Goal: Task Accomplishment & Management: Manage account settings

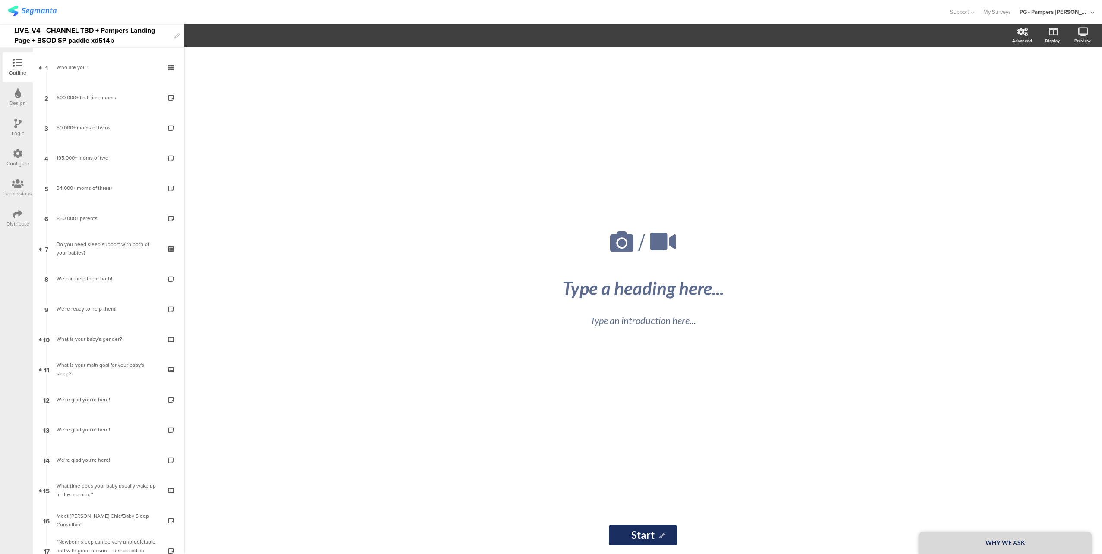
click at [75, 31] on div "LIVE. V4 - CHANNEL TBD + Pampers Landing Page + BSOD SP paddle xd514b" at bounding box center [92, 36] width 156 height 24
click at [91, 31] on div "LIVE. V4 - CHANNEL TBD + Pampers Landing Page + BSOD SP paddle xd514b" at bounding box center [92, 36] width 156 height 24
drag, startPoint x: 92, startPoint y: 31, endPoint x: 47, endPoint y: 30, distance: 45.8
click at [47, 30] on div "LIVE. V4 - CHANNEL TBD + Pampers Landing Page + BSOD SP paddle xd514b" at bounding box center [92, 36] width 156 height 24
click at [94, 10] on div at bounding box center [474, 12] width 933 height 14
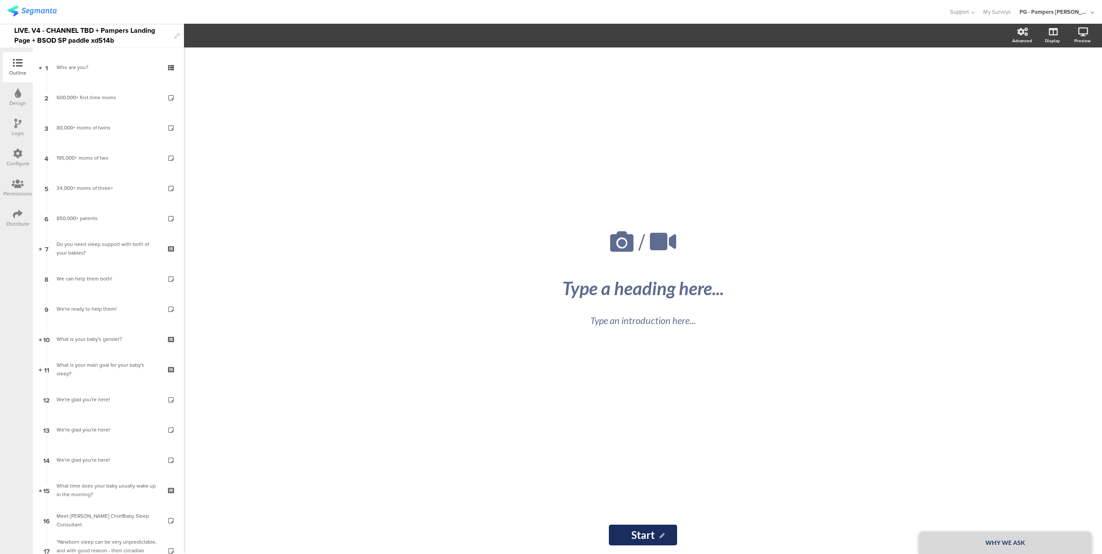
click at [92, 29] on div "LIVE. V4 - CHANNEL TBD + Pampers Landing Page + BSOD SP paddle xd514b" at bounding box center [92, 36] width 156 height 24
drag, startPoint x: 84, startPoint y: 27, endPoint x: 48, endPoint y: 27, distance: 35.8
click at [48, 27] on div "LIVE. V4 - CHANNEL TBD + Pampers Landing Page + BSOD SP paddle xd514b" at bounding box center [92, 36] width 156 height 24
click at [106, 14] on div at bounding box center [474, 12] width 933 height 14
click at [147, 30] on div "LIVE. V4 - Humanz WL + Pampers Landing Page + BSOD SP paddle xd514b" at bounding box center [92, 36] width 156 height 24
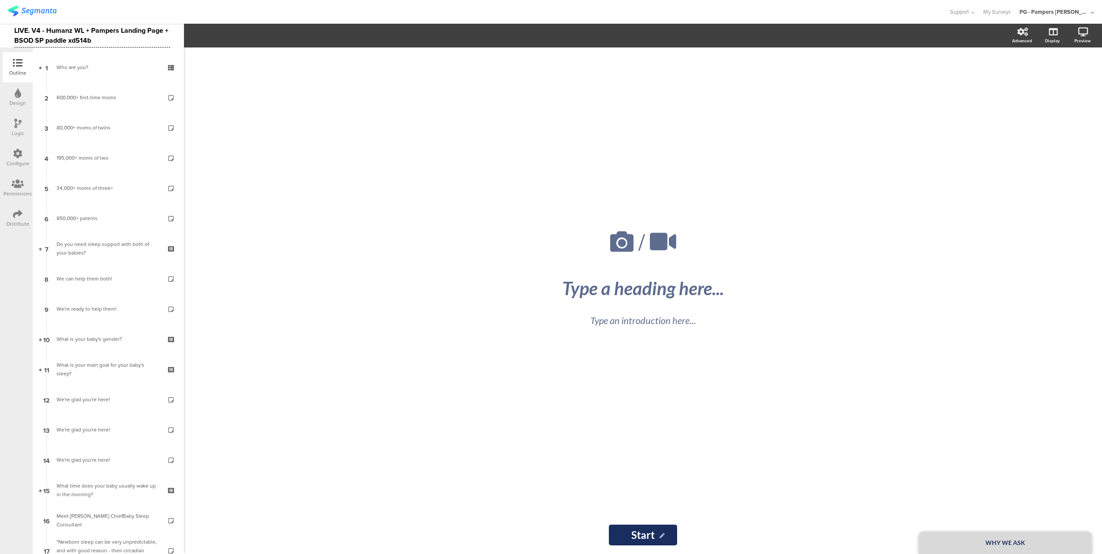
click at [152, 31] on div "LIVE. V4 - Humanz WL + Pampers Landing Page + BSOD SP paddle xd514b" at bounding box center [92, 36] width 156 height 24
click at [175, 9] on div at bounding box center [474, 12] width 933 height 14
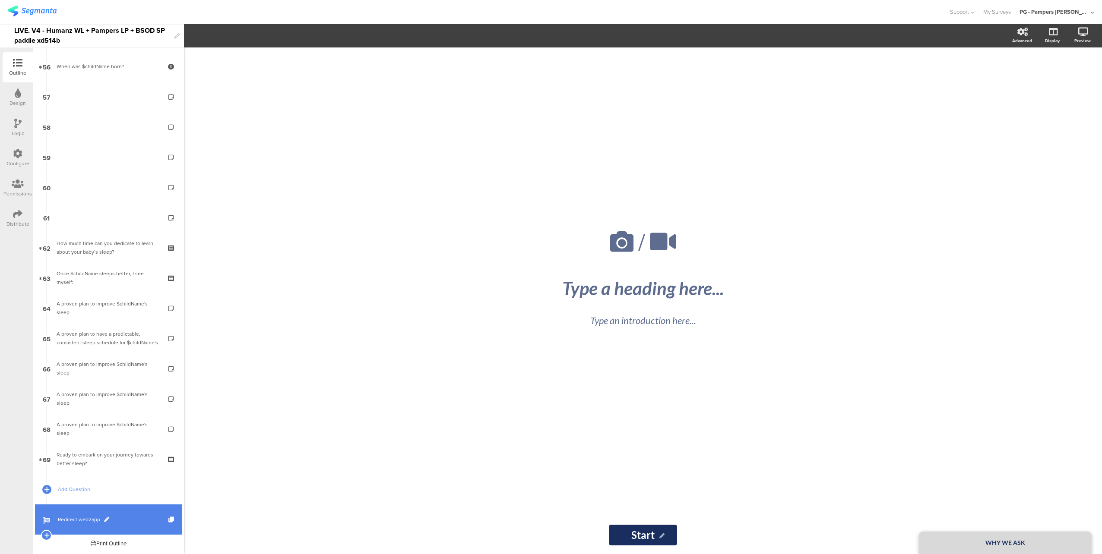
click at [126, 516] on span "Redirect web2app" at bounding box center [113, 519] width 111 height 9
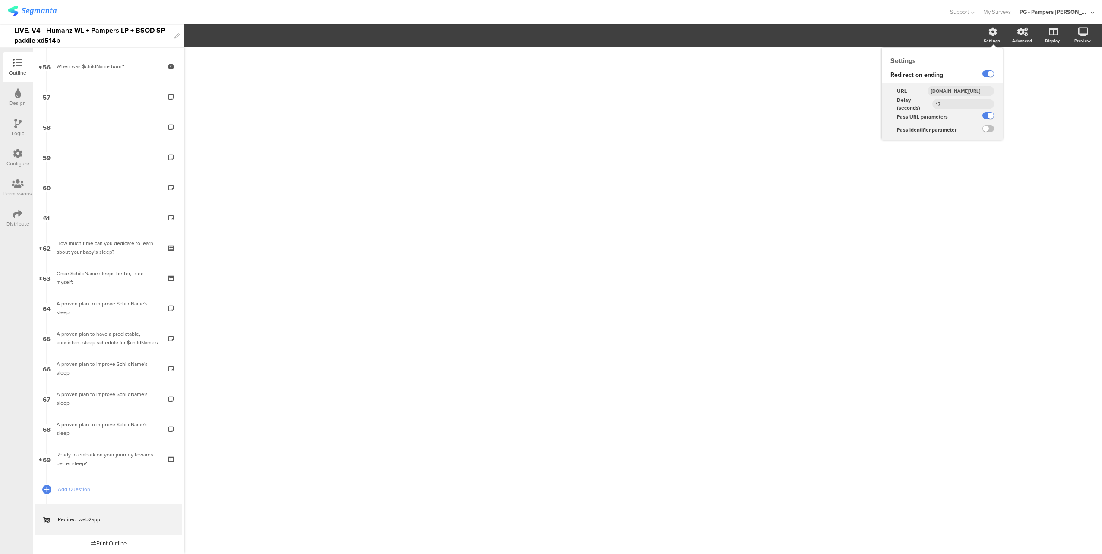
click at [956, 89] on input "[DOMAIN_NAME][URL]" at bounding box center [960, 91] width 66 height 10
paste input "humanz"
type input "[DOMAIN_NAME][URL]"
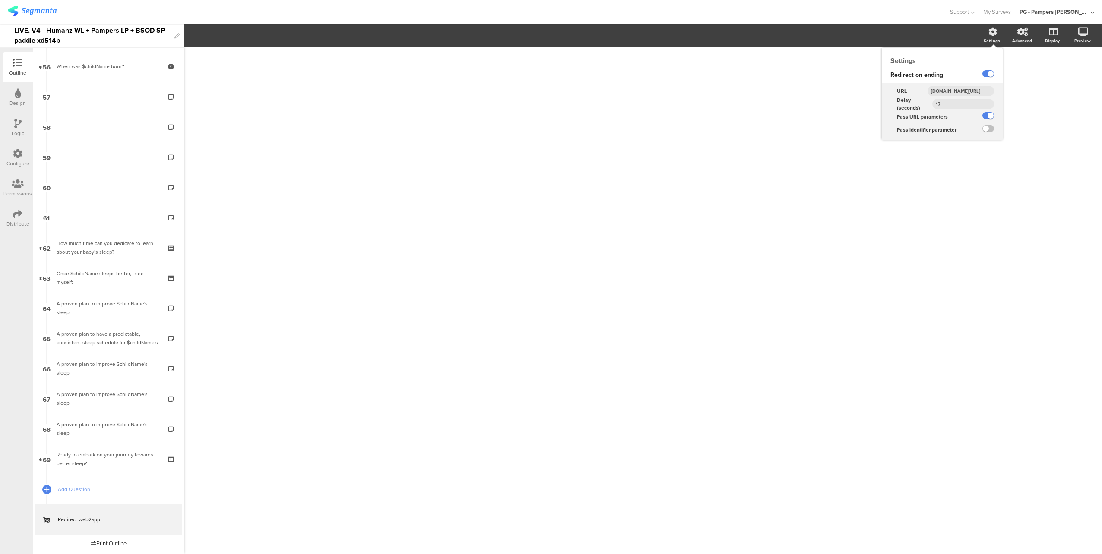
scroll to position [0, 87]
click at [965, 92] on input "[DOMAIN_NAME][URL]" at bounding box center [960, 91] width 66 height 10
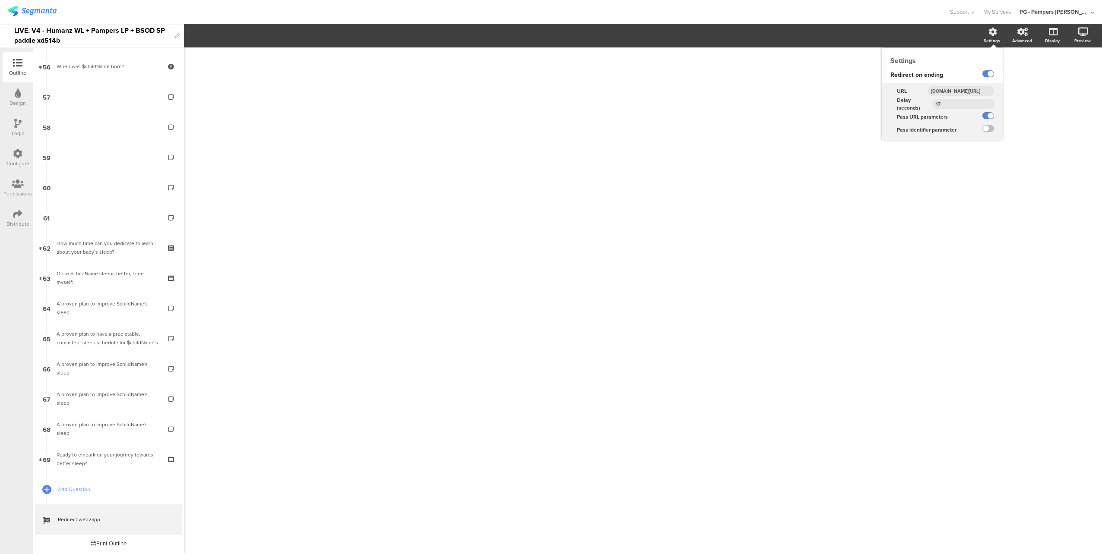
click at [925, 88] on div "[DOMAIN_NAME][URL]" at bounding box center [961, 91] width 82 height 13
click at [958, 90] on input "[DOMAIN_NAME][URL]" at bounding box center [960, 91] width 66 height 10
paste input "[URL][DOMAIN_NAME]"
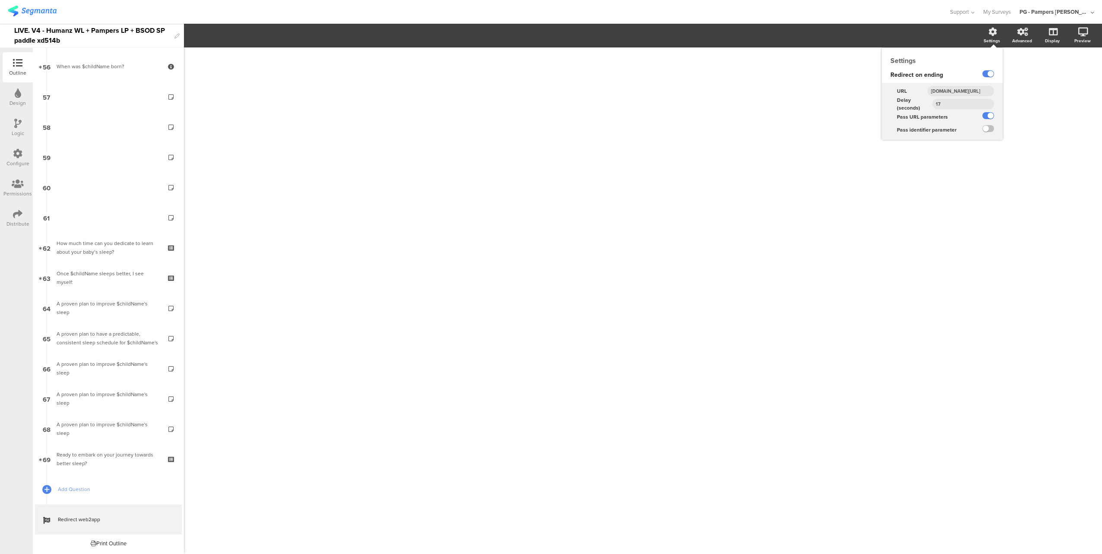
type input "[URL][DOMAIN_NAME]"
click at [1017, 95] on div "/" at bounding box center [643, 300] width 918 height 507
click at [964, 90] on input "[URL][DOMAIN_NAME]" at bounding box center [960, 91] width 66 height 10
click at [964, 90] on input "https://smartsleepcoach.com/finalize-account?sessionId=$sessionId&childName=$ch…" at bounding box center [960, 91] width 66 height 10
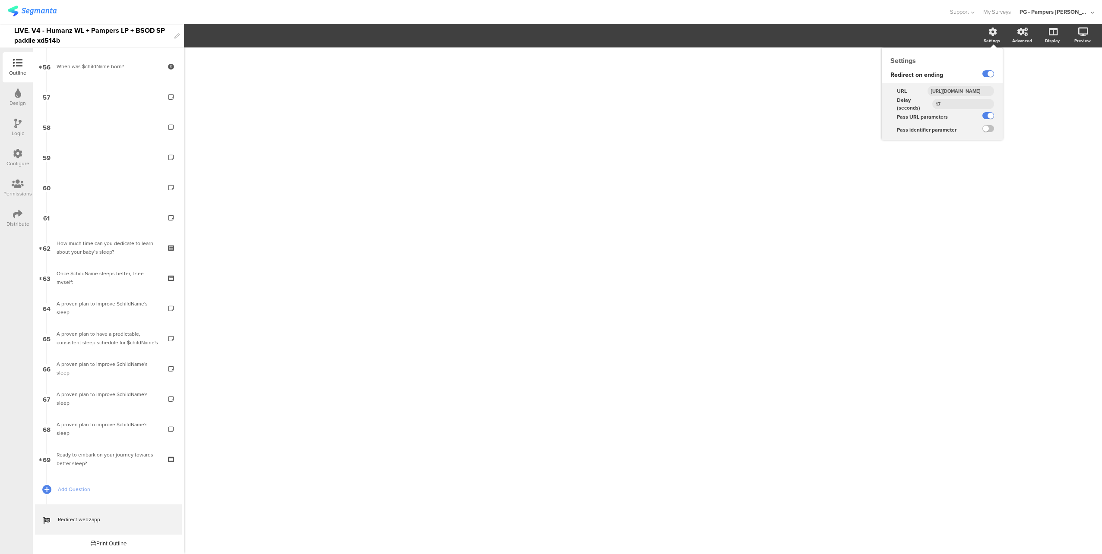
click at [964, 90] on input "https://smartsleepcoach.com/finalize-account?sessionId=$sessionId&childName=$ch…" at bounding box center [960, 91] width 66 height 10
click at [920, 88] on div "URL" at bounding box center [901, 91] width 39 height 13
click at [17, 162] on div "Configure" at bounding box center [17, 164] width 23 height 8
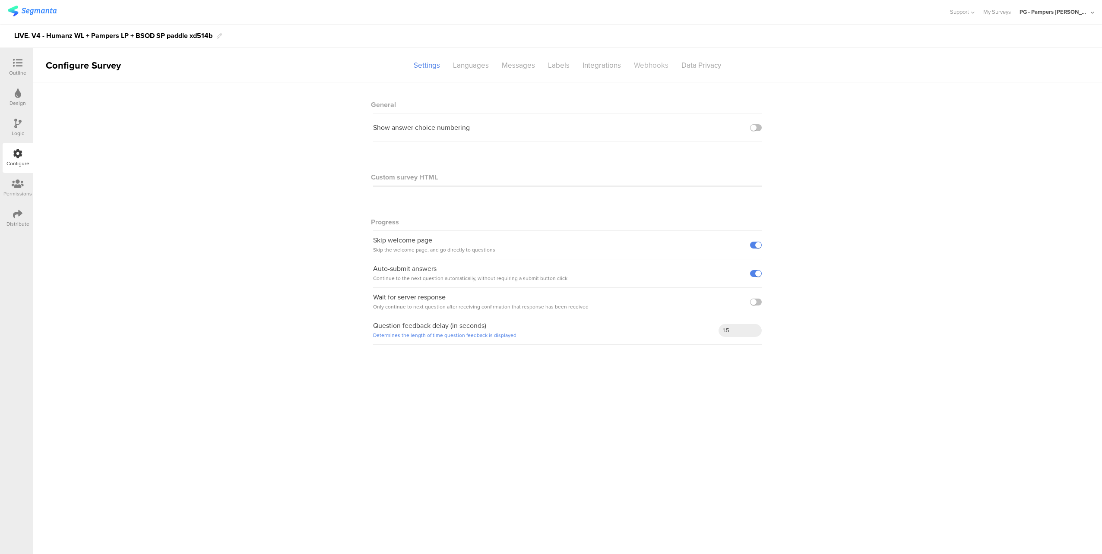
click at [661, 66] on div "Webhooks" at bounding box center [650, 65] width 47 height 15
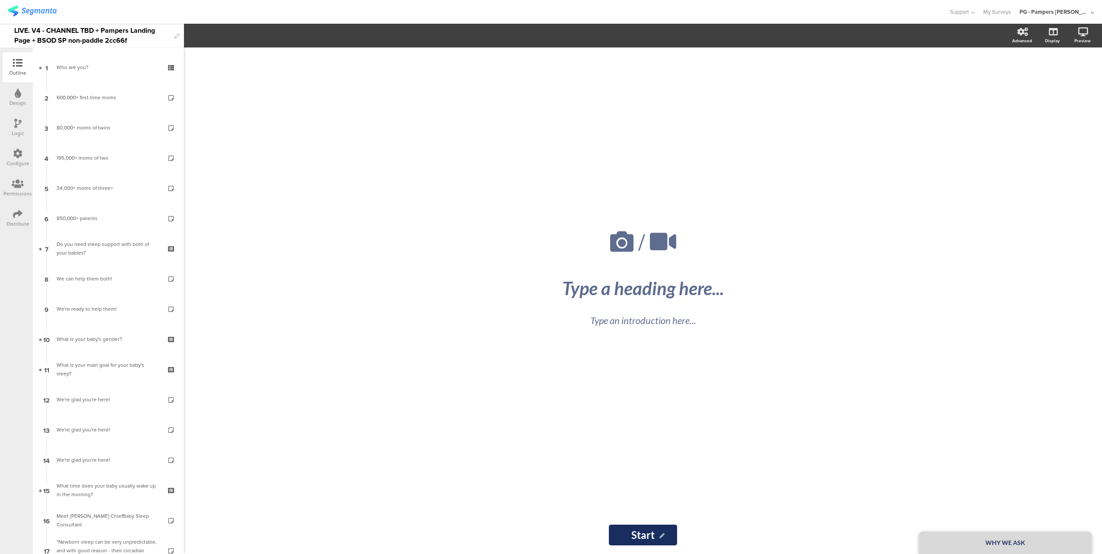
click at [94, 31] on div "LIVE. V4 - CHANNEL TBD + Pampers Landing Page + BSOD SP non-paddle 2cc66f" at bounding box center [92, 36] width 156 height 24
drag, startPoint x: 92, startPoint y: 30, endPoint x: 48, endPoint y: 31, distance: 44.0
click at [48, 31] on div "LIVE. V4 - CHANNEL TBD + Pampers Landing Page + BSOD SP non-paddle 2cc66f" at bounding box center [92, 36] width 156 height 24
click at [101, 28] on div "LIVE. V4 - CHANNEL TBD + Pampers Landing Page + BSOD SP non-paddle 2cc66f" at bounding box center [92, 36] width 156 height 24
click at [116, 13] on div at bounding box center [474, 12] width 933 height 14
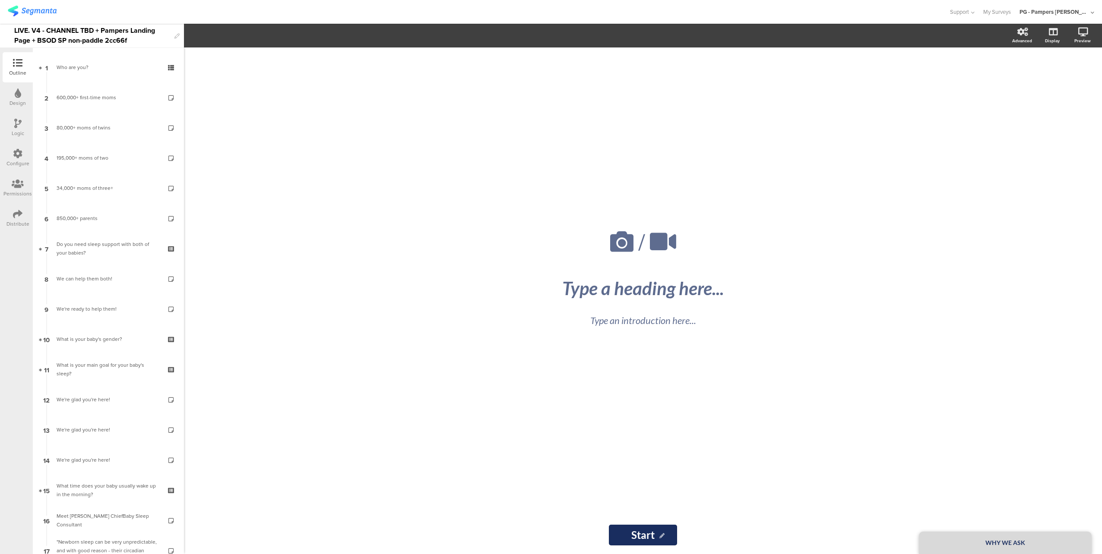
click at [97, 30] on div "LIVE. V4 - CHANNEL TBD + Pampers Landing Page + BSOD SP non-paddle 2cc66f" at bounding box center [92, 36] width 156 height 24
click at [124, 37] on div "LIVE. V4 - CHANNEL TBD + Pampers Landing Page + BSOD SP non-paddle 2cc66f" at bounding box center [92, 36] width 156 height 24
drag, startPoint x: 93, startPoint y: 29, endPoint x: 48, endPoint y: 25, distance: 45.5
click at [48, 25] on div "LIVE. V4 - CHANNEL TBD + Pampers Landing Page + BSOD SP non-paddle 2cc66f" at bounding box center [92, 36] width 156 height 24
click at [130, 27] on div "LIVE. V4 - CHANNEL TBD + Pampers Landing Page + BSOD SP non-paddle 2cc66f" at bounding box center [92, 36] width 156 height 24
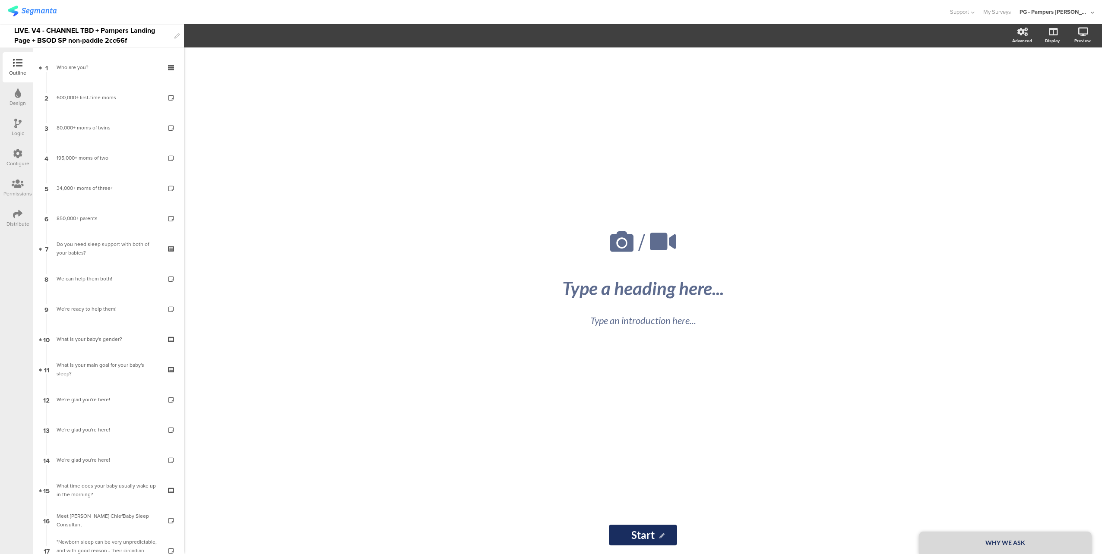
click at [95, 30] on div "LIVE. V4 - CHANNEL TBD + Pampers Landing Page + BSOD SP non-paddle 2cc66f" at bounding box center [92, 36] width 156 height 24
click at [150, 28] on div "LIVE. V4 - Humanz W + Pampers Landing Page + BSOD SP non-paddle 2cc66f" at bounding box center [92, 36] width 156 height 24
click at [149, 28] on div "LIVE. V4 - Humanz W + Pampers Landing Page + BSOD SP non-paddle 2cc66f" at bounding box center [92, 36] width 156 height 24
click at [81, 29] on div "LIVE. V4 - Humanz W + Pampers LP + BSOD SP non-paddle 2cc66f" at bounding box center [92, 36] width 156 height 24
click at [197, 6] on div at bounding box center [474, 12] width 933 height 14
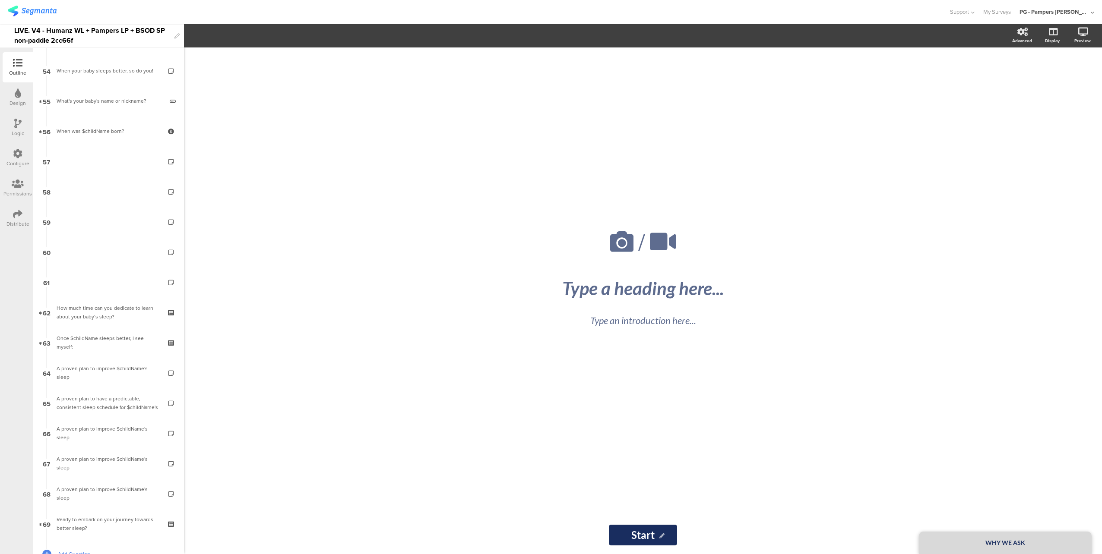
scroll to position [1663, 0]
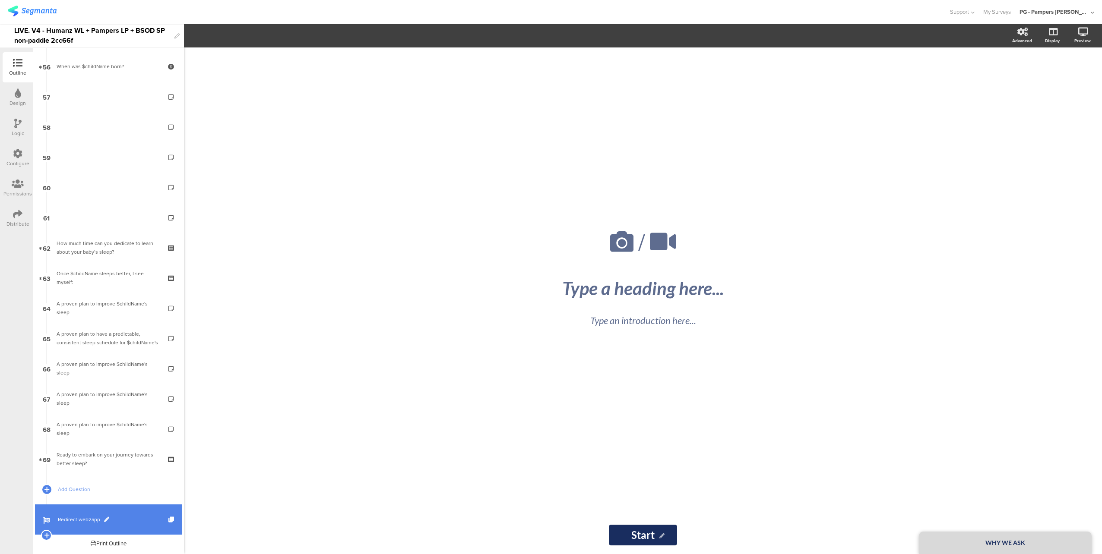
click at [140, 520] on span "Redirect web2app" at bounding box center [113, 519] width 111 height 9
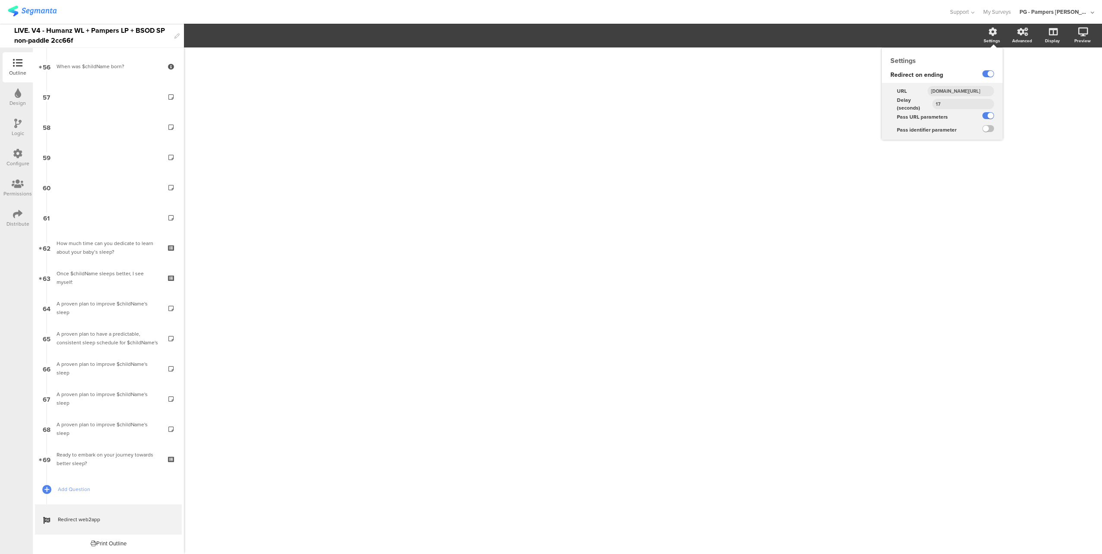
click at [970, 87] on input "www.smartsleepcoach.com/otp-ending-pages/ssc-main-w2a" at bounding box center [960, 91] width 66 height 10
click at [973, 89] on input "www.smartsleepcoach.com/otp-ending-pages/ssc-main-w2a" at bounding box center [960, 91] width 66 height 10
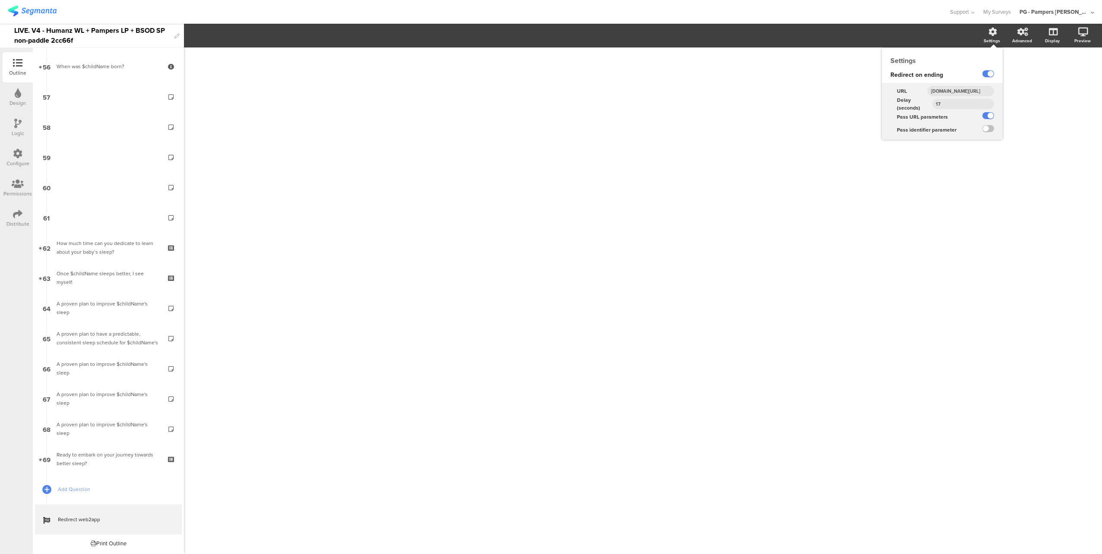
click at [973, 89] on input "www.smartsleepcoach.com/otp-ending-pages/ssc-main-w2a" at bounding box center [960, 91] width 66 height 10
paste input "humanz-w2a-paddle"
type input "[DOMAIN_NAME][URL]"
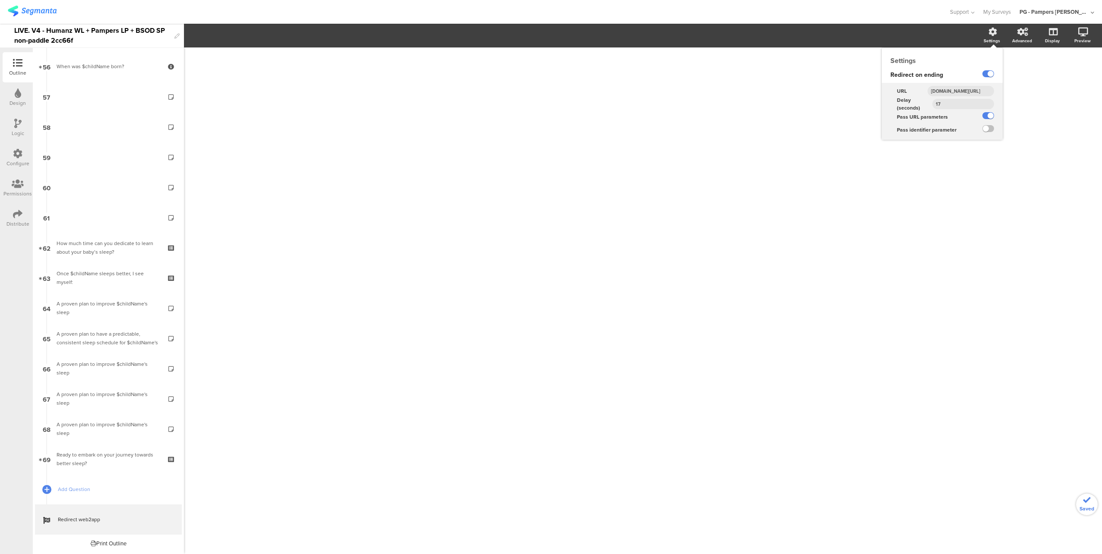
click at [956, 89] on input "[DOMAIN_NAME][URL]" at bounding box center [960, 91] width 66 height 10
type input "www.smartsleepcoach.com/otp-ending-pages/humanz-w2a"
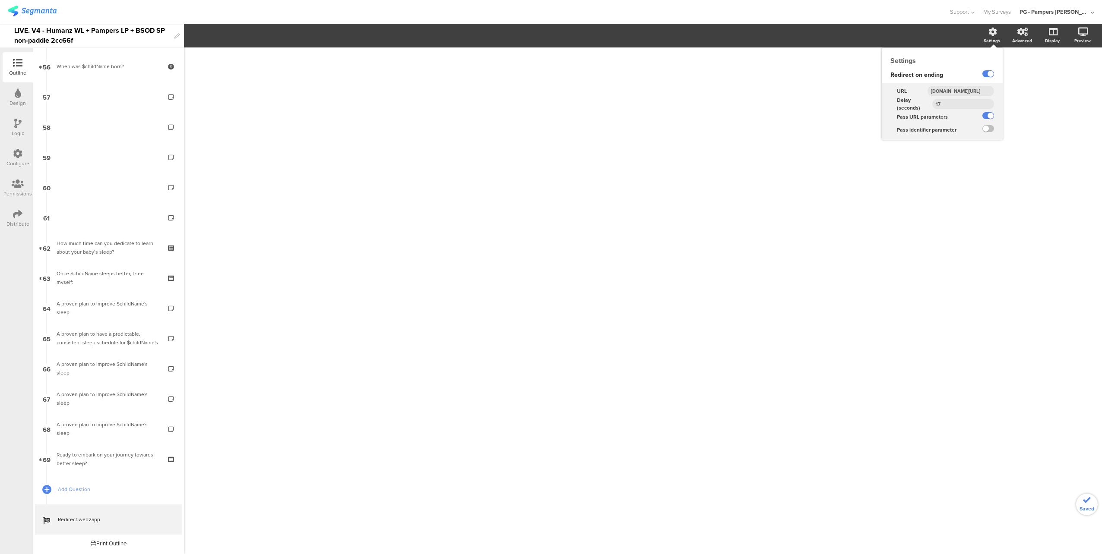
scroll to position [0, 0]
click at [996, 95] on div "www.smartsleepcoach.com/otp-ending-pages/humanz-w2a" at bounding box center [961, 91] width 82 height 13
click at [950, 91] on input "www.smartsleepcoach.com/otp-ending-pages/humanz-w2a" at bounding box center [960, 91] width 66 height 10
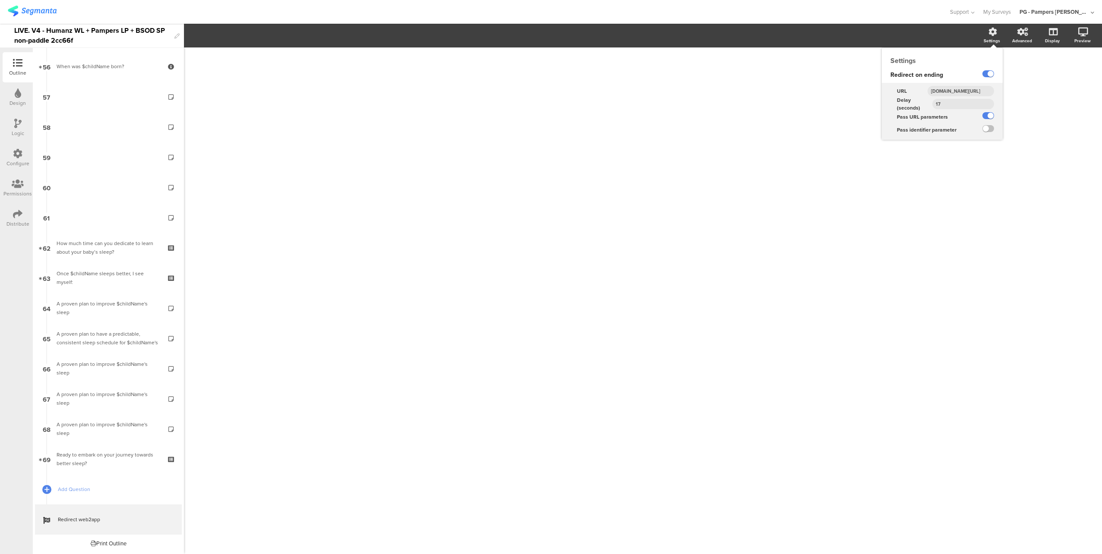
scroll to position [0, 71]
click at [950, 91] on input "www.smartsleepcoach.com/otp-ending-pages/humanz-w2a" at bounding box center [960, 91] width 66 height 10
paste input "https://smartsleepcoach.com/finalize-account?sessionId=$sessionId&childName=$ch…"
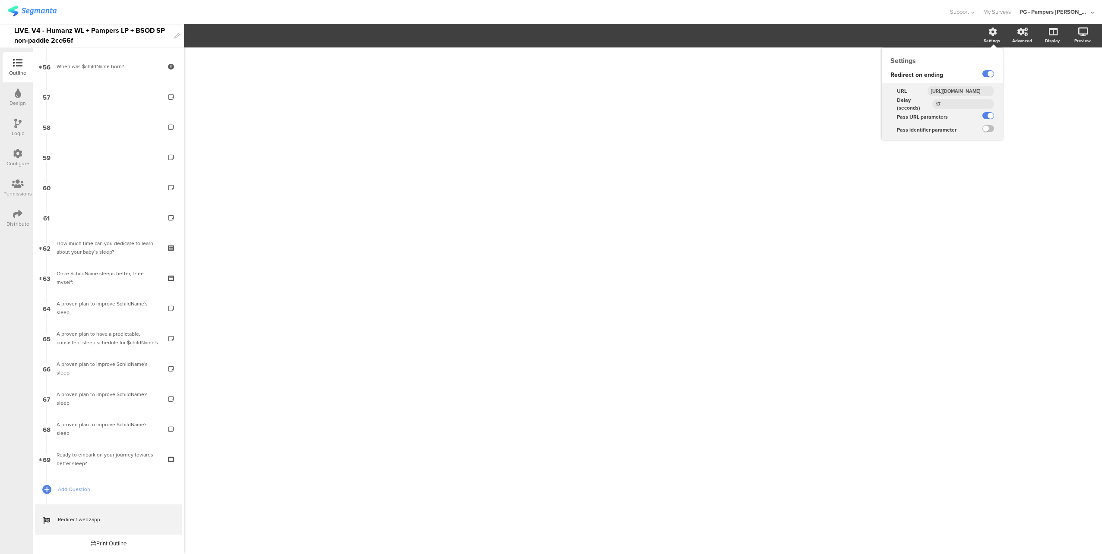
scroll to position [0, 404]
type input "https://smartsleepcoach.com/finalize-account?sessionId=$sessionId&childName=$ch…"
click at [995, 98] on div "17" at bounding box center [967, 104] width 70 height 13
click at [10, 158] on div "Configure" at bounding box center [18, 158] width 30 height 30
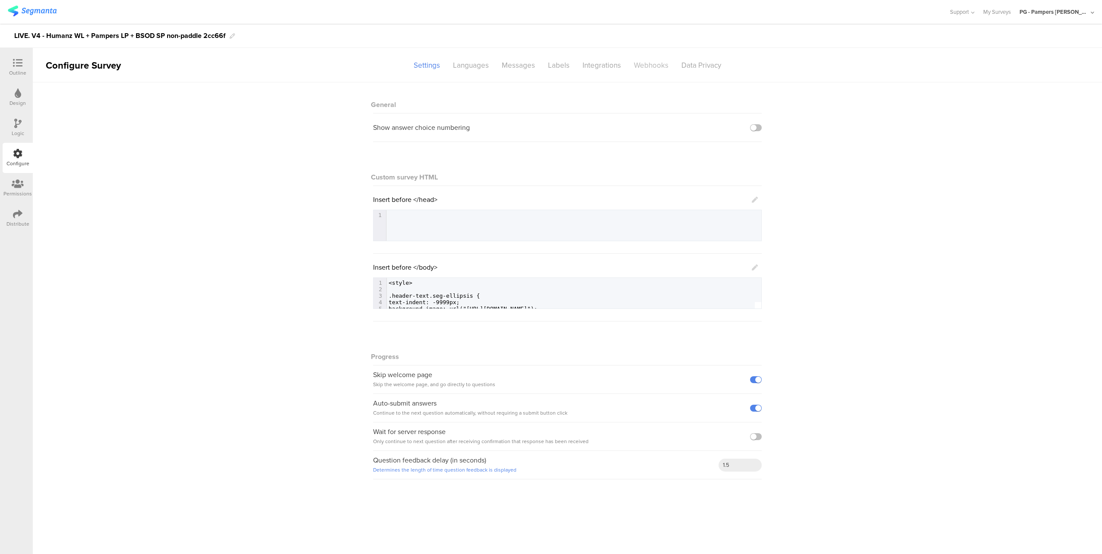
click at [647, 63] on div "Webhooks" at bounding box center [650, 65] width 47 height 15
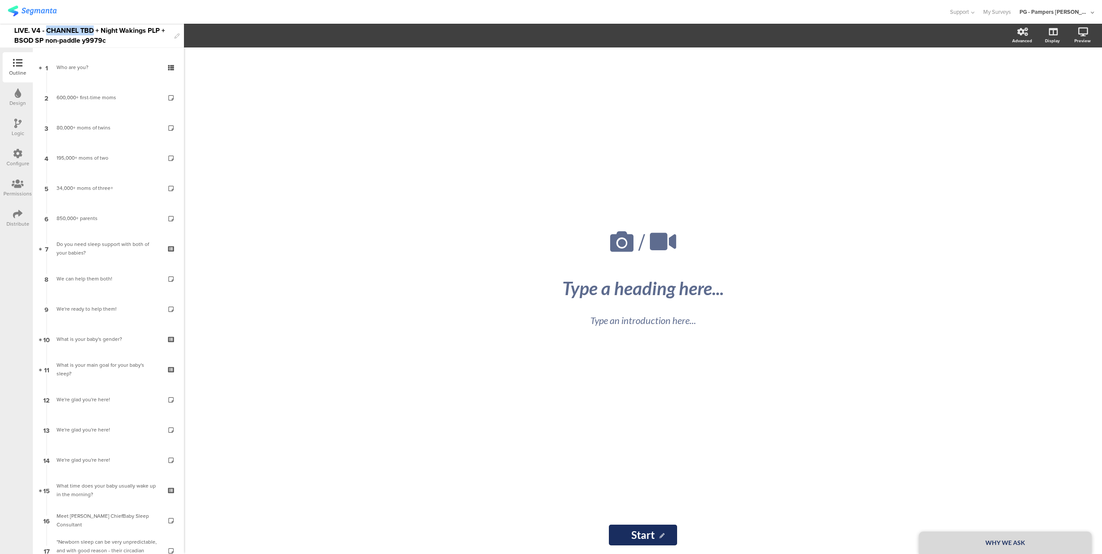
drag, startPoint x: 92, startPoint y: 32, endPoint x: 46, endPoint y: 31, distance: 46.6
click at [46, 31] on div "LIVE. V4 - CHANNEL TBD + Night Wakings PLP + BSOD SP non-paddle y9979c" at bounding box center [92, 36] width 156 height 24
click at [145, 39] on div "LIVE. V4 - CHANNEL TBD + Night Wakings PLP + BSOD SP non-paddle y9979c" at bounding box center [92, 36] width 156 height 24
click at [96, 29] on div "LIVE. V4 - CHANNEL TBD + Night Wakings PLP + BSOD SP non-paddle y9979c" at bounding box center [92, 36] width 156 height 24
click at [141, 32] on div "LIVE. V4 - Humanz WL + Night Wakings PLP + BSOD SP non-paddle y9979c" at bounding box center [92, 36] width 156 height 24
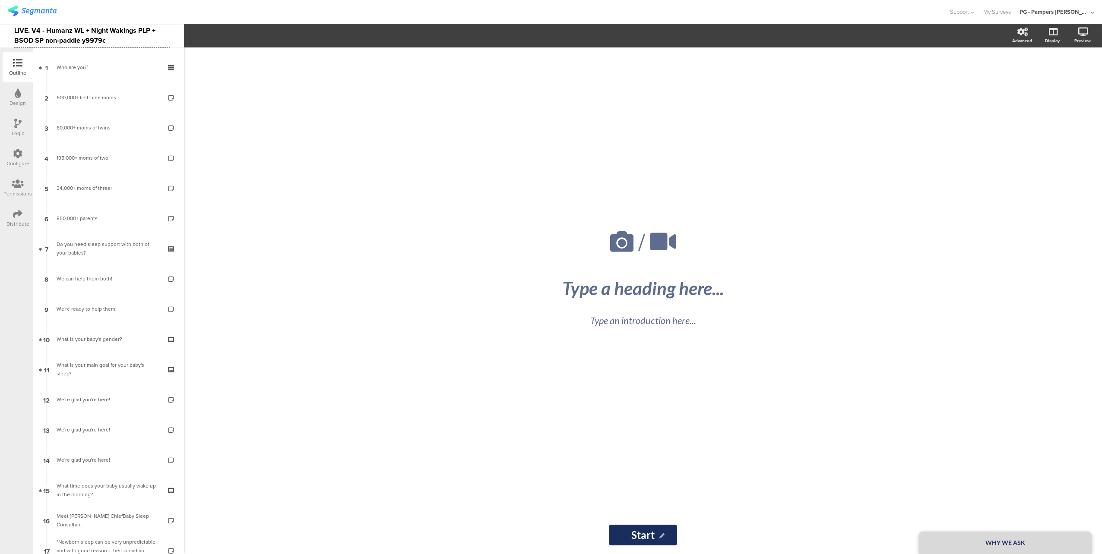
click at [342, 15] on div at bounding box center [474, 12] width 933 height 14
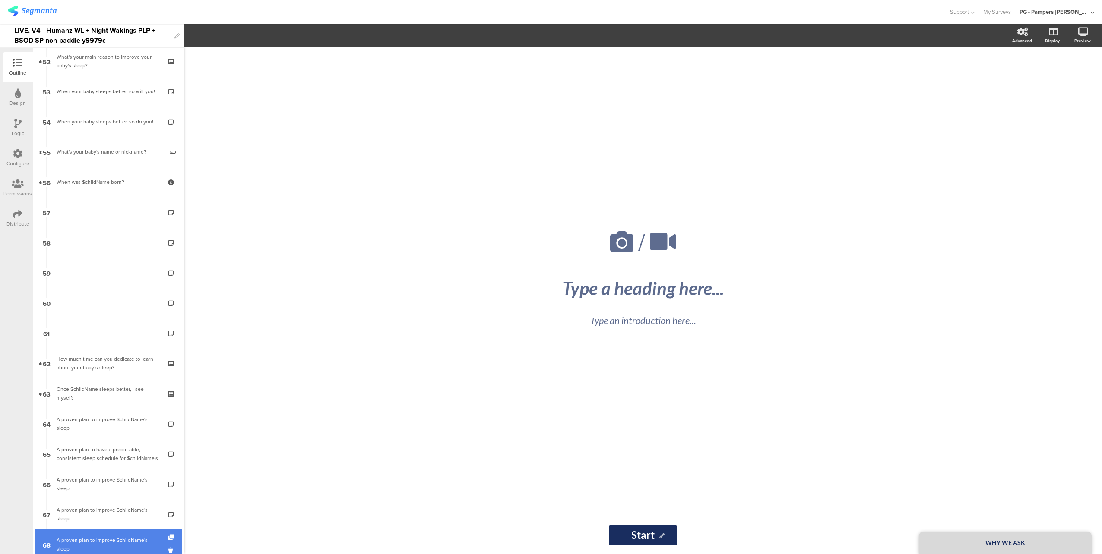
scroll to position [1663, 0]
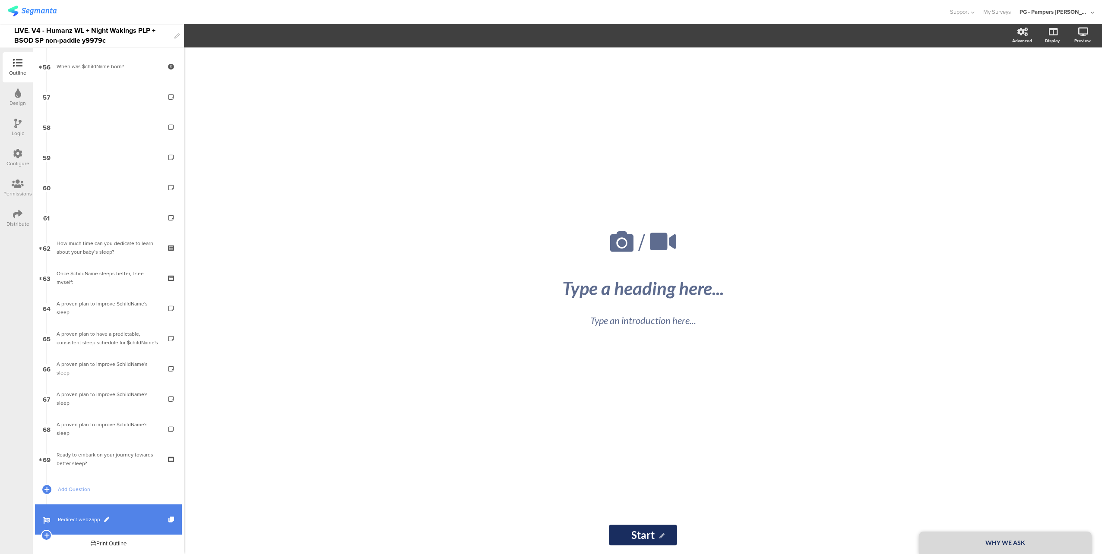
click at [136, 518] on span "Redirect web2app" at bounding box center [113, 519] width 111 height 9
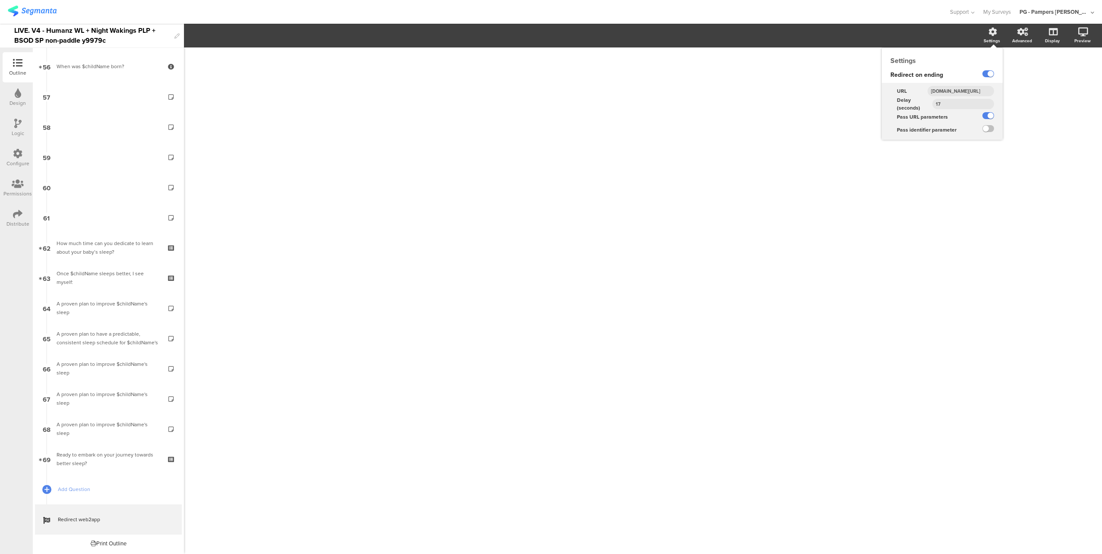
click at [952, 88] on input "www.smartsleepcoach.com/otp-ending-pages/ssc-main-w2a" at bounding box center [960, 91] width 66 height 10
click at [952, 86] on input "www.smartsleepcoach.com/otp-ending-pages/ssc-main-w2a" at bounding box center [960, 91] width 66 height 10
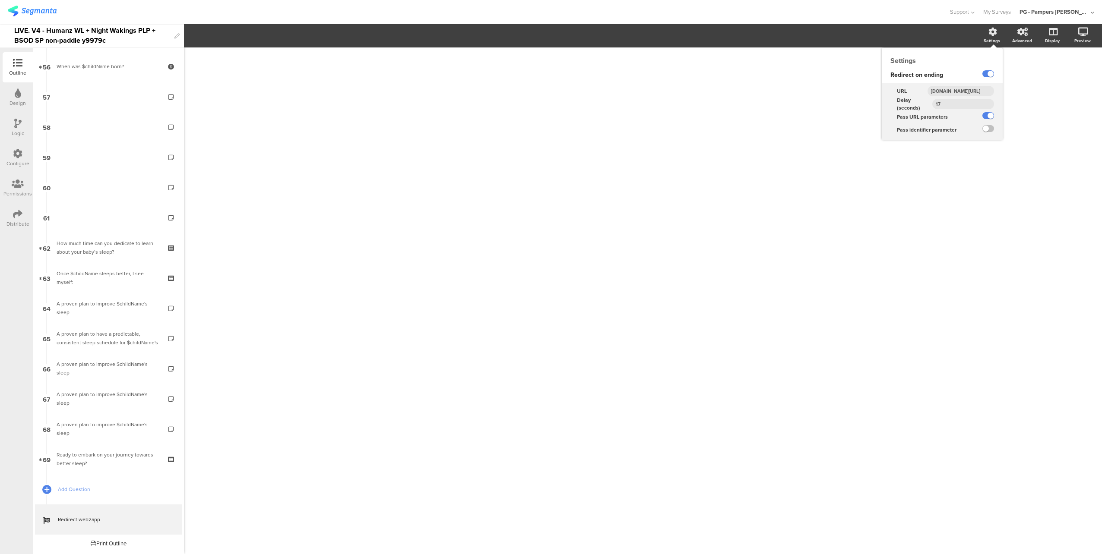
click at [952, 86] on input "www.smartsleepcoach.com/otp-ending-pages/ssc-main-w2a" at bounding box center [960, 91] width 66 height 10
paste input "humanz-w2a-paddle"
type input "[DOMAIN_NAME][URL]"
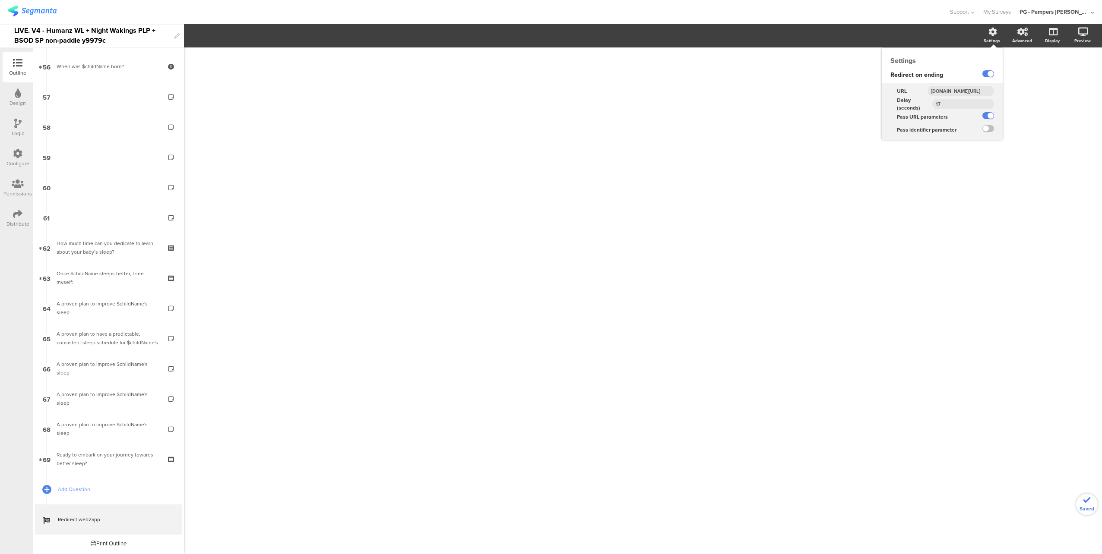
click at [920, 91] on div "URL" at bounding box center [901, 91] width 39 height 13
click at [964, 88] on input "[DOMAIN_NAME][URL]" at bounding box center [960, 91] width 66 height 10
click at [964, 88] on input "www.smartsleepcoach.com/otp-ending-pages/humanz-w2a-paddle" at bounding box center [960, 91] width 66 height 10
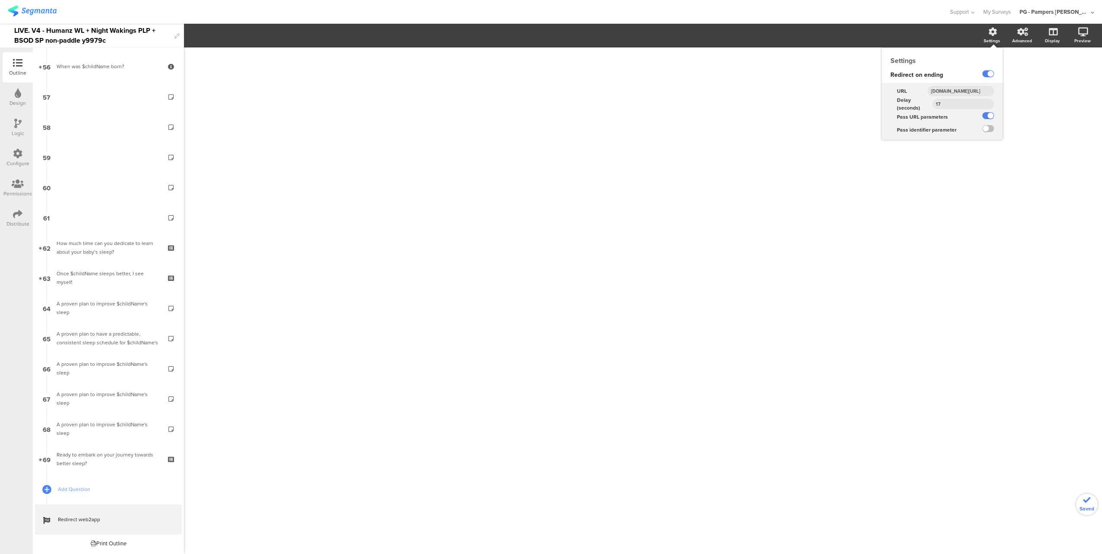
type input "www.smartsleepcoach.com/otp-ending-pages/humanz-w2a"
click at [925, 77] on span "Redirect on ending" at bounding box center [916, 74] width 53 height 9
click at [1019, 104] on div "/" at bounding box center [643, 300] width 918 height 507
click at [943, 90] on input "www.smartsleepcoach.com/otp-ending-pages/humanz-w2a" at bounding box center [960, 91] width 66 height 10
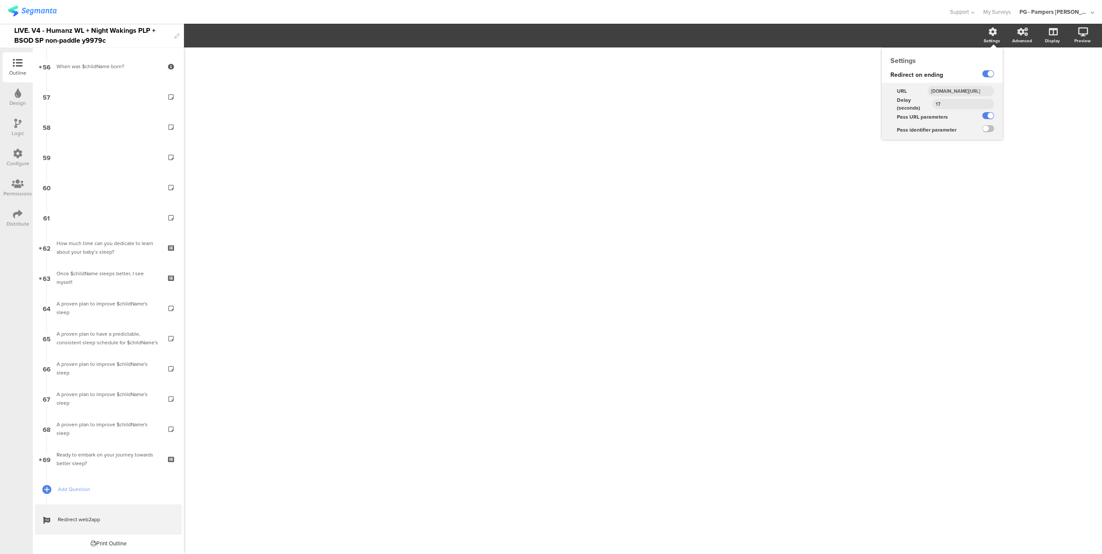
click at [943, 90] on input "www.smartsleepcoach.com/otp-ending-pages/humanz-w2a" at bounding box center [960, 91] width 66 height 10
paste input "https://smartsleepcoach.com/finalize-account?sessionId=$sessionId&childName=$ch…"
type input "https://smartsleepcoach.com/finalize-account?sessionId=$sessionId&childName=$ch…"
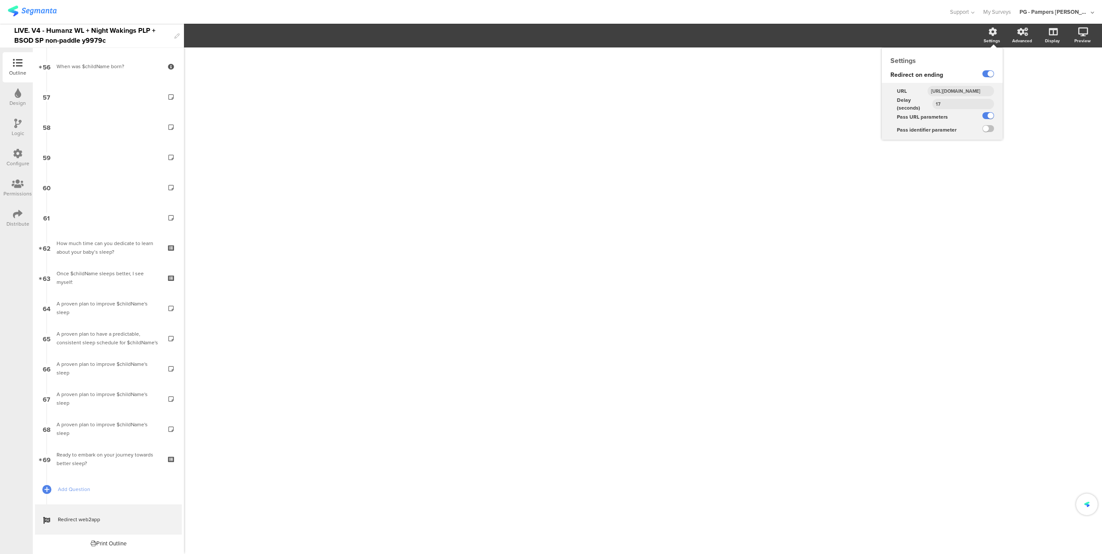
scroll to position [0, 0]
click at [998, 96] on div "https://smartsleepcoach.com/finalize-account?sessionId=$sessionId&childName=$ch…" at bounding box center [961, 91] width 82 height 13
click at [14, 155] on icon at bounding box center [17, 153] width 9 height 9
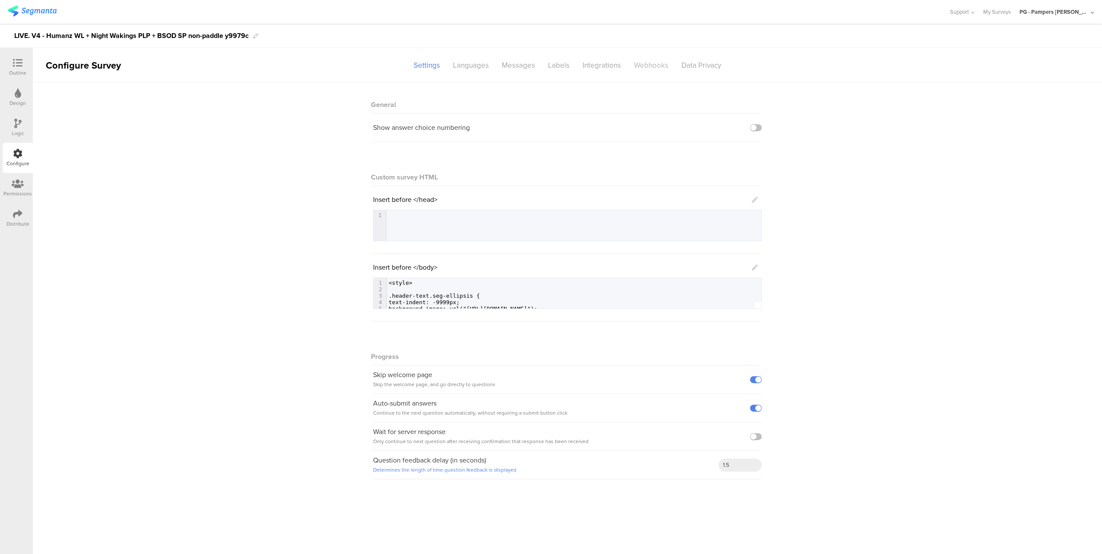
click at [643, 63] on div "Webhooks" at bounding box center [650, 65] width 47 height 15
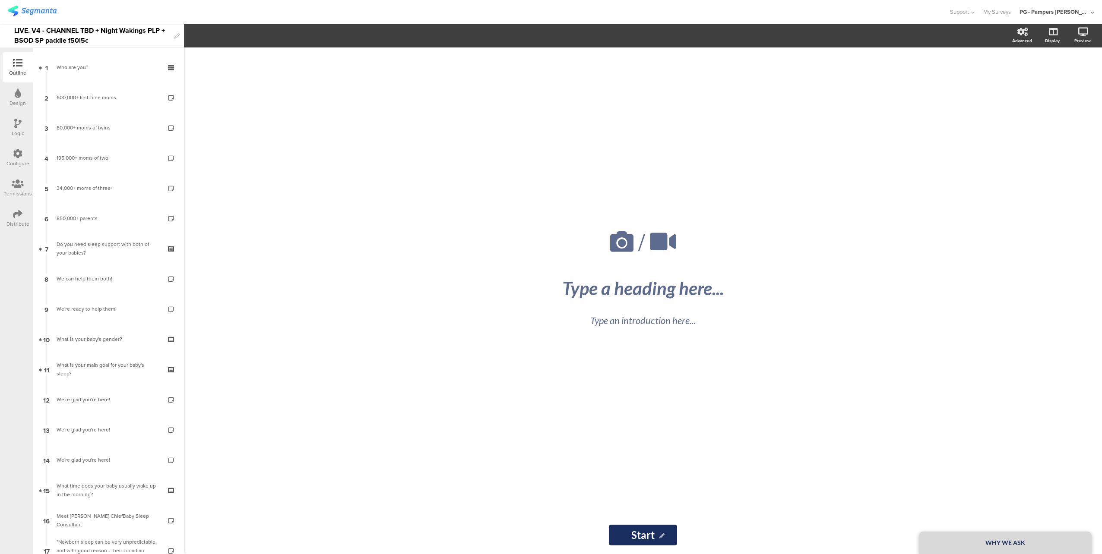
click at [95, 31] on div "LIVE. V4 - CHANNEL TBD + Night Wakings PLP + BSOD SP paddle f50l5c" at bounding box center [92, 36] width 156 height 24
drag, startPoint x: 93, startPoint y: 30, endPoint x: 47, endPoint y: 28, distance: 45.8
click at [47, 28] on div "LIVE. V4 - CHANNEL TBD + Night Wakings PLP + BSOD SP paddle f50l5c" at bounding box center [92, 36] width 156 height 24
click at [140, 30] on div "LIVE. V4 - Humanz WL + Night Wakings PLP + BSOD SP paddle f50l5c" at bounding box center [92, 36] width 156 height 24
click at [159, 19] on div "Support Help Center Live Chat My Surveys PG - Pampers Lumi Janrain ACCOUNTS PG …" at bounding box center [551, 12] width 1086 height 24
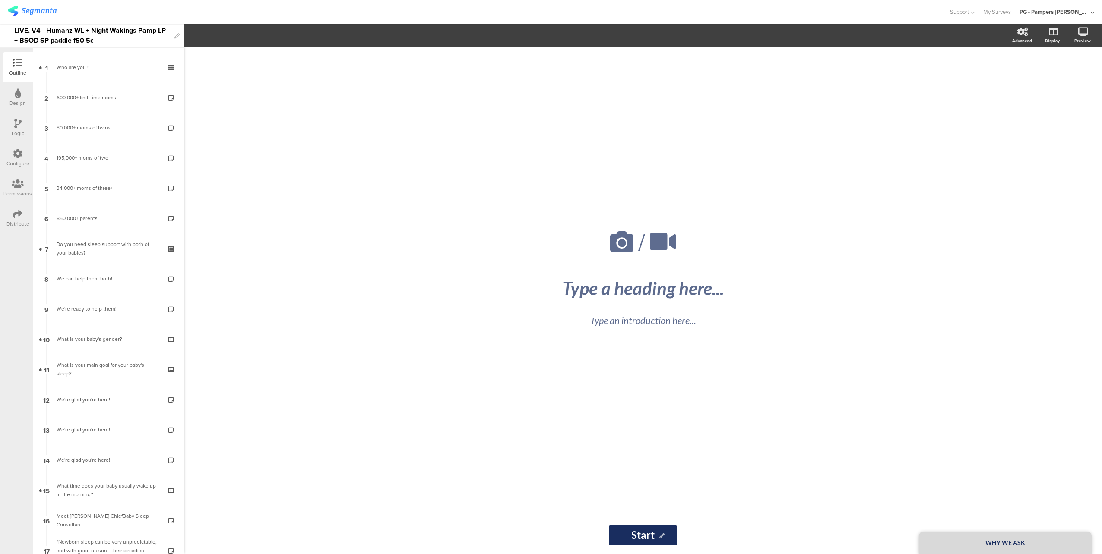
click at [158, 31] on div "LIVE. V4 - Humanz WL + Night Wakings Pamp LP + BSOD SP paddle f50l5c" at bounding box center [92, 36] width 156 height 24
click at [202, 16] on div at bounding box center [474, 12] width 933 height 14
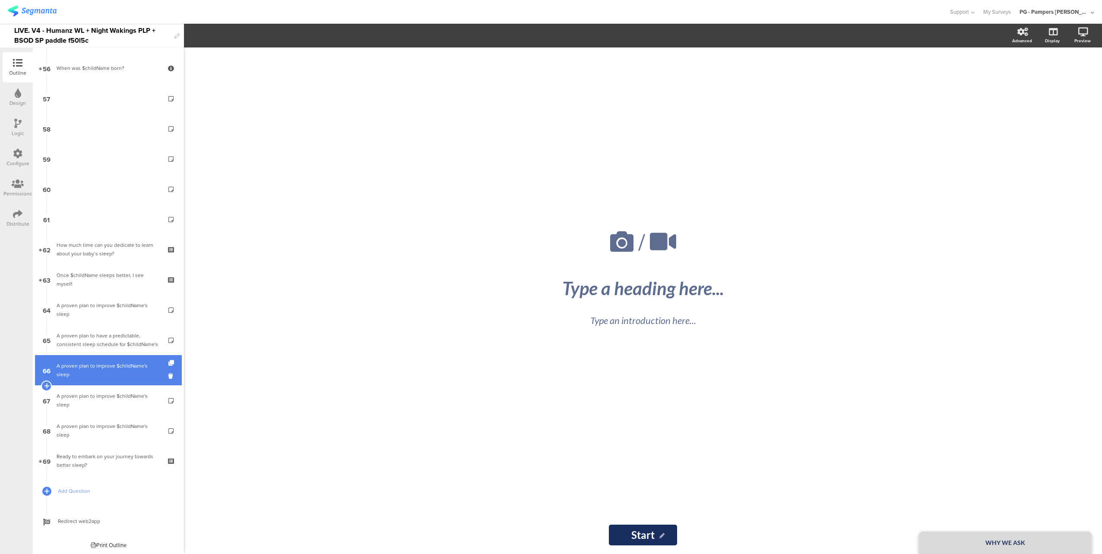
scroll to position [1663, 0]
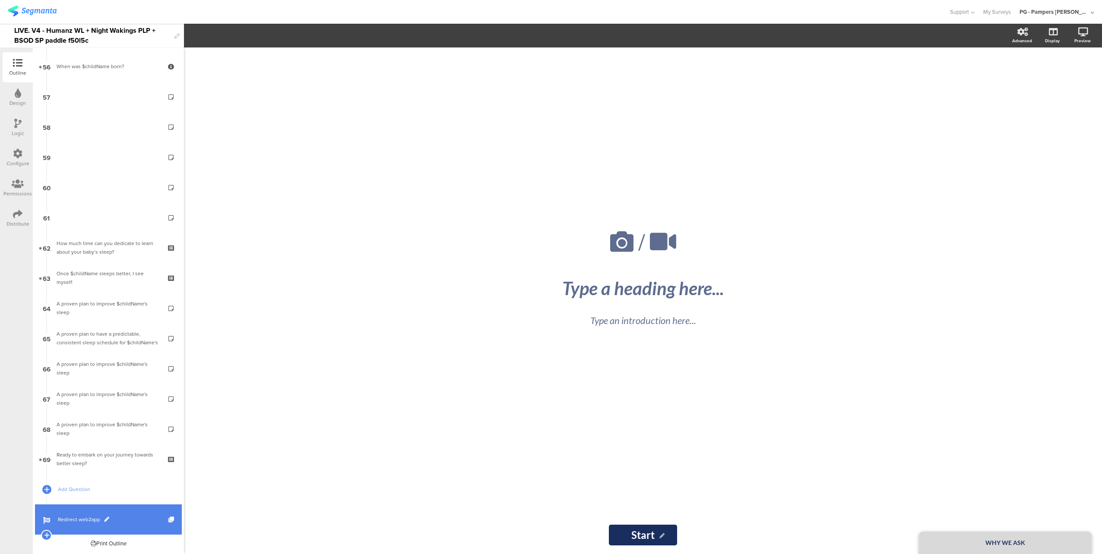
click at [134, 519] on span "Redirect web2app" at bounding box center [113, 519] width 111 height 9
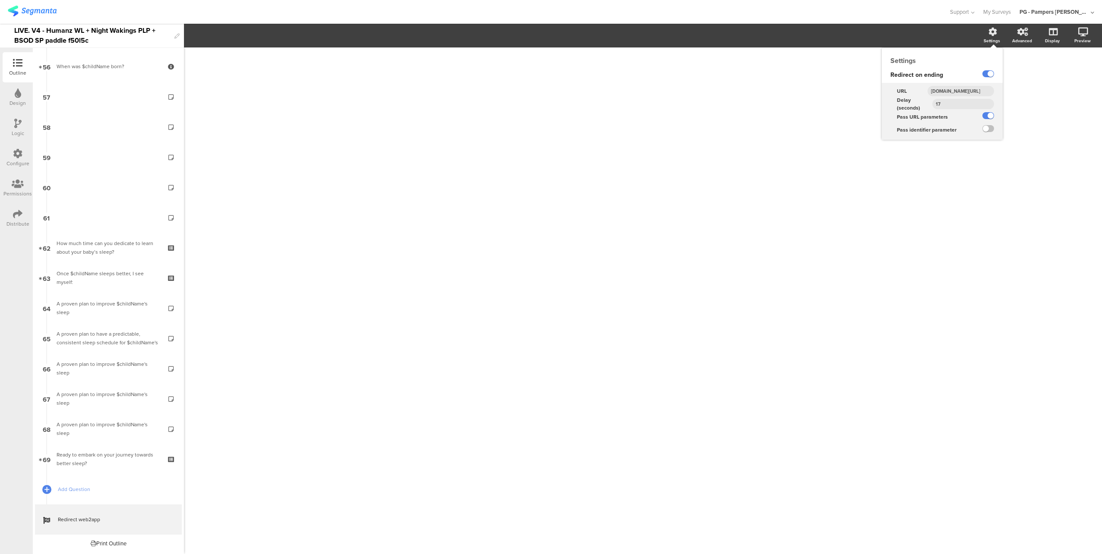
click at [961, 88] on input "[DOMAIN_NAME][URL]" at bounding box center [960, 91] width 66 height 10
click at [964, 92] on input "[DOMAIN_NAME][URL]" at bounding box center [960, 91] width 66 height 10
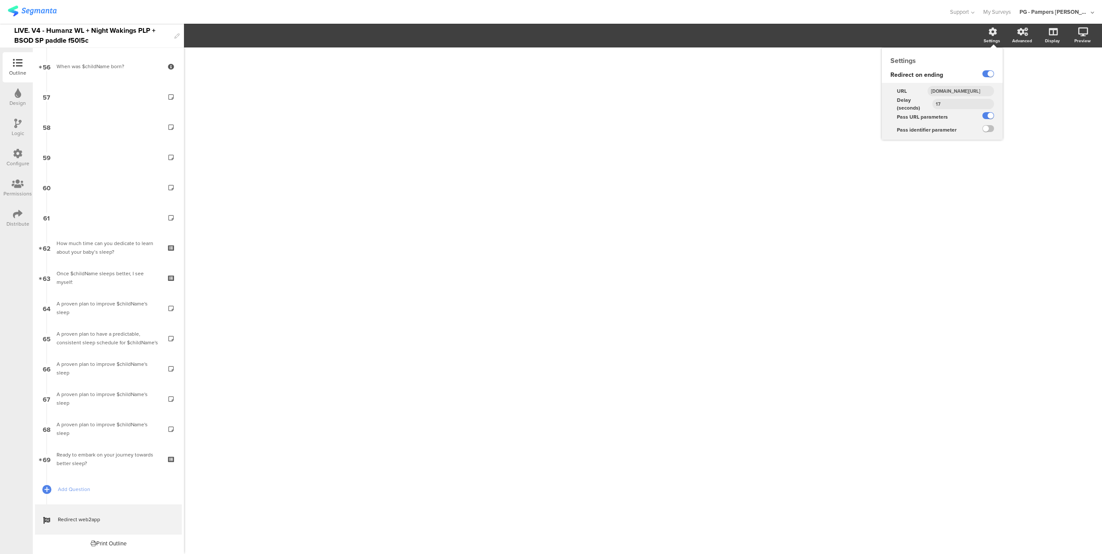
click at [964, 92] on input "[DOMAIN_NAME][URL]" at bounding box center [960, 91] width 66 height 10
paste input "humanz"
type input "[DOMAIN_NAME][URL]"
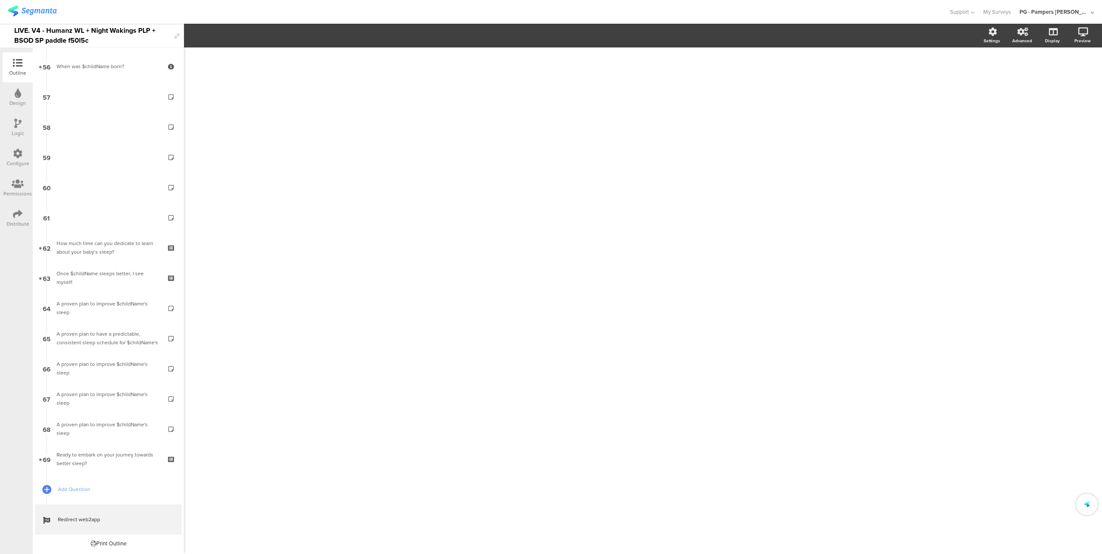
click at [1020, 93] on div "/" at bounding box center [643, 300] width 918 height 507
click at [954, 92] on input "[DOMAIN_NAME][URL]" at bounding box center [960, 91] width 66 height 10
paste input "[URL][DOMAIN_NAME]"
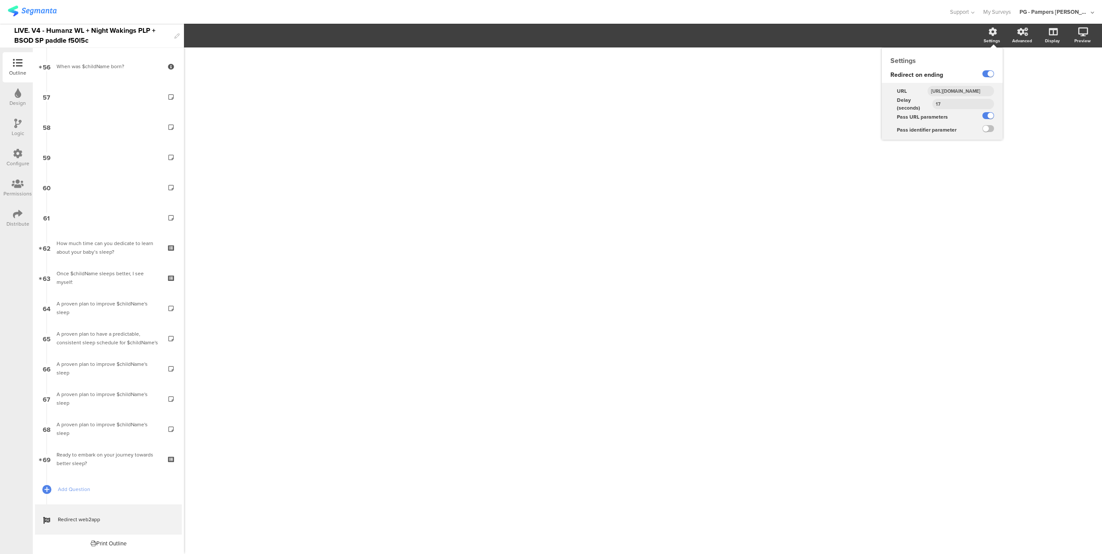
scroll to position [0, 454]
type input "https://smartsleepcoach.com/finalize-account?sessionId=$sessionId&childName=$ch…"
click at [996, 98] on div "17" at bounding box center [967, 104] width 70 height 13
click at [1029, 127] on div "/" at bounding box center [643, 300] width 918 height 507
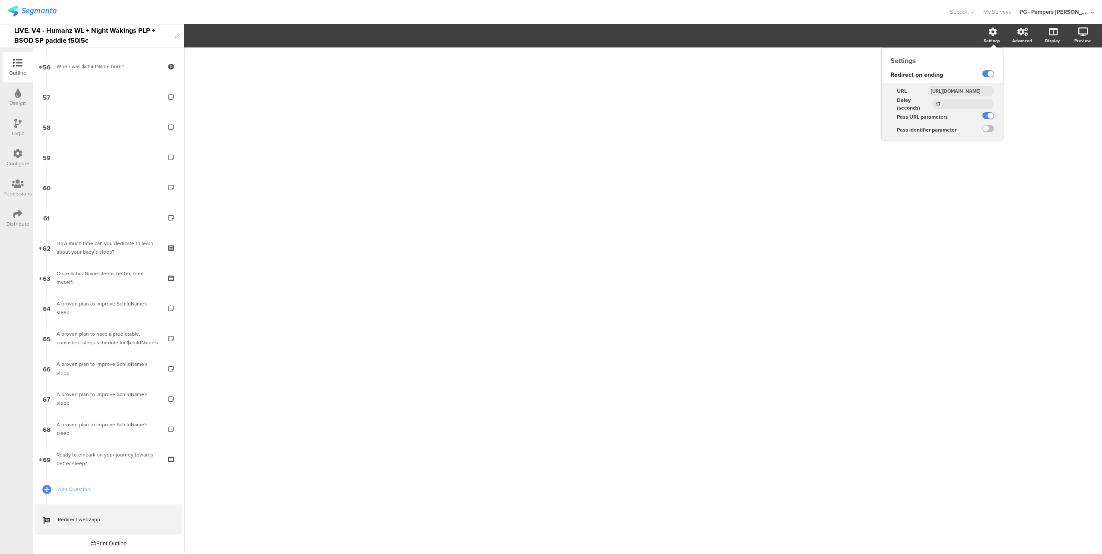
click at [958, 90] on input "https://smartsleepcoach.com/finalize-account?sessionId=$sessionId&childName=$ch…" at bounding box center [960, 91] width 66 height 10
click at [958, 90] on input "[URL][DOMAIN_NAME]" at bounding box center [960, 91] width 66 height 10
click at [19, 158] on icon at bounding box center [17, 153] width 9 height 9
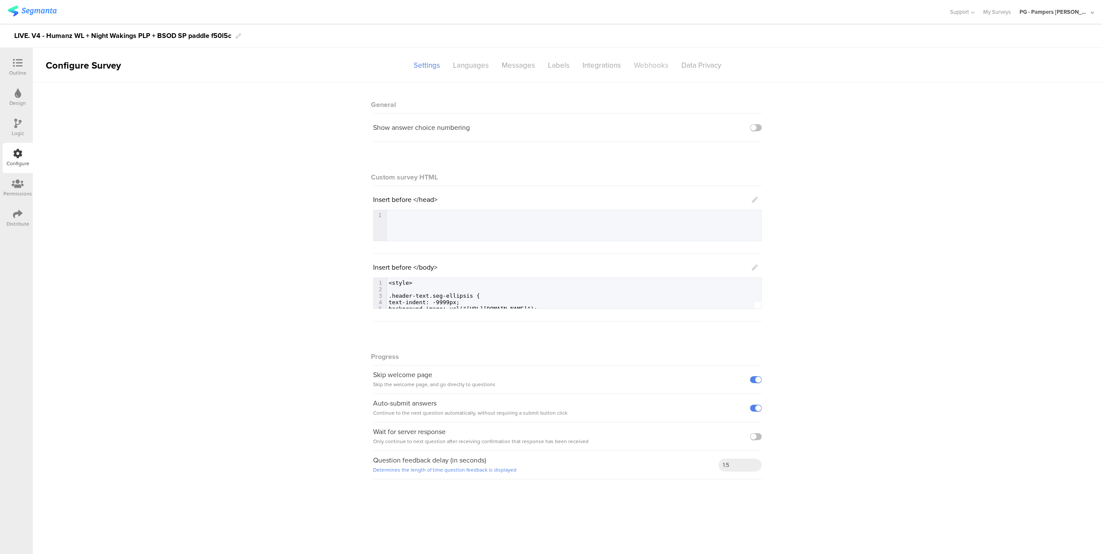
click at [654, 66] on div "Webhooks" at bounding box center [650, 65] width 47 height 15
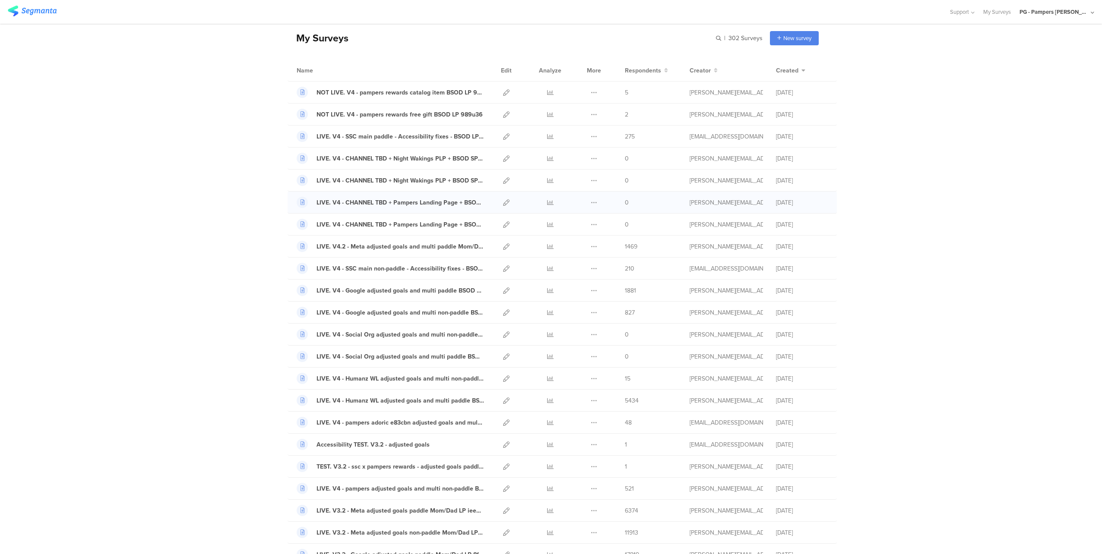
scroll to position [86, 0]
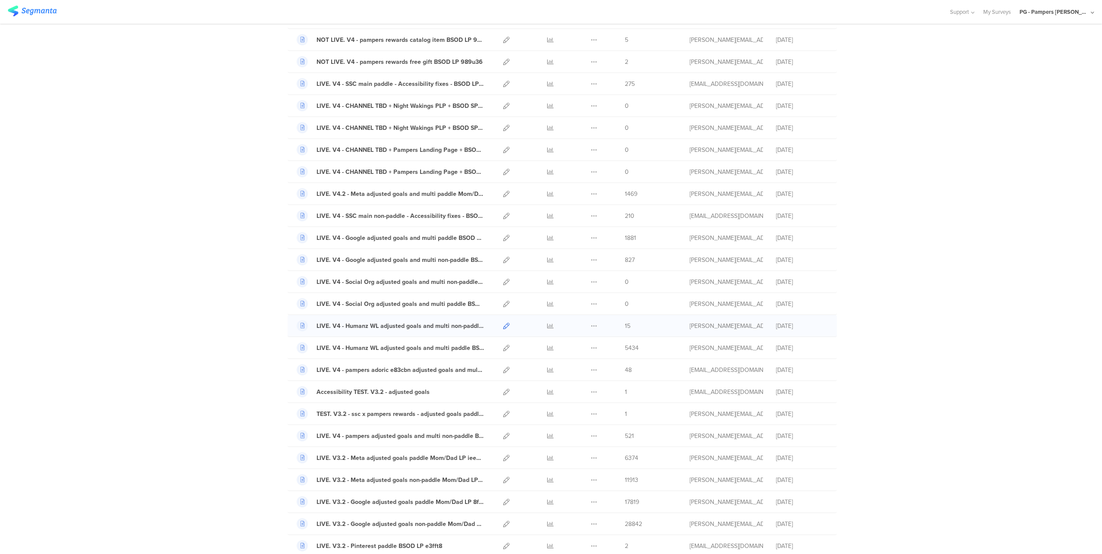
click at [503, 327] on icon at bounding box center [506, 326] width 6 height 6
click at [503, 350] on icon at bounding box center [506, 348] width 6 height 6
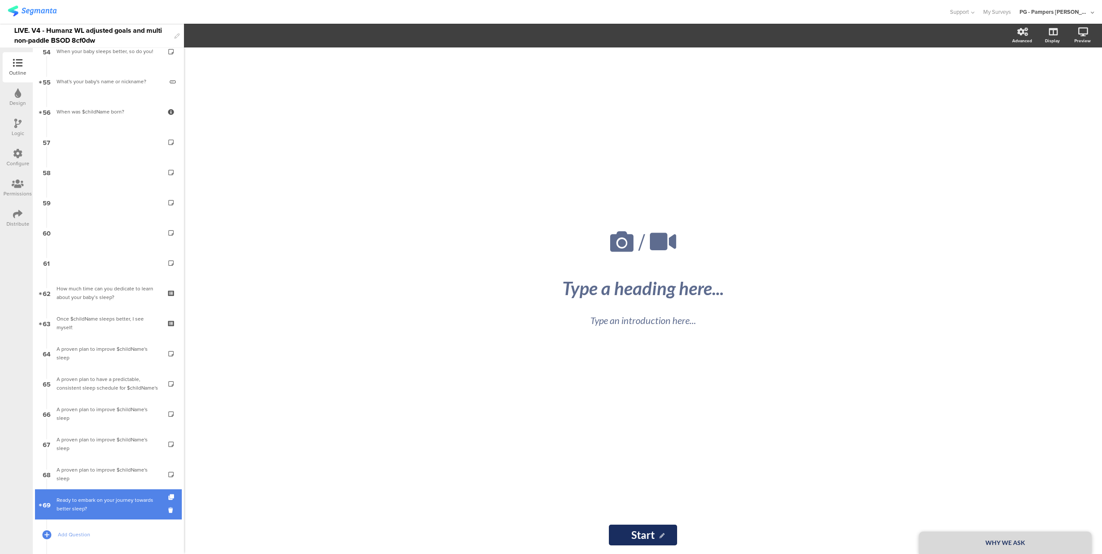
scroll to position [1663, 0]
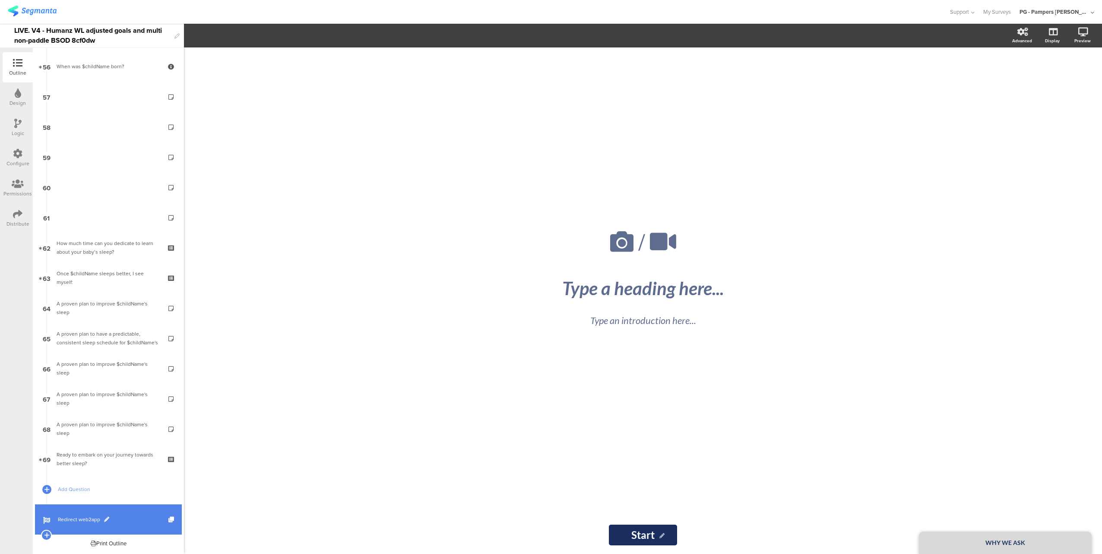
click at [139, 519] on span "Redirect web2app" at bounding box center [113, 519] width 111 height 9
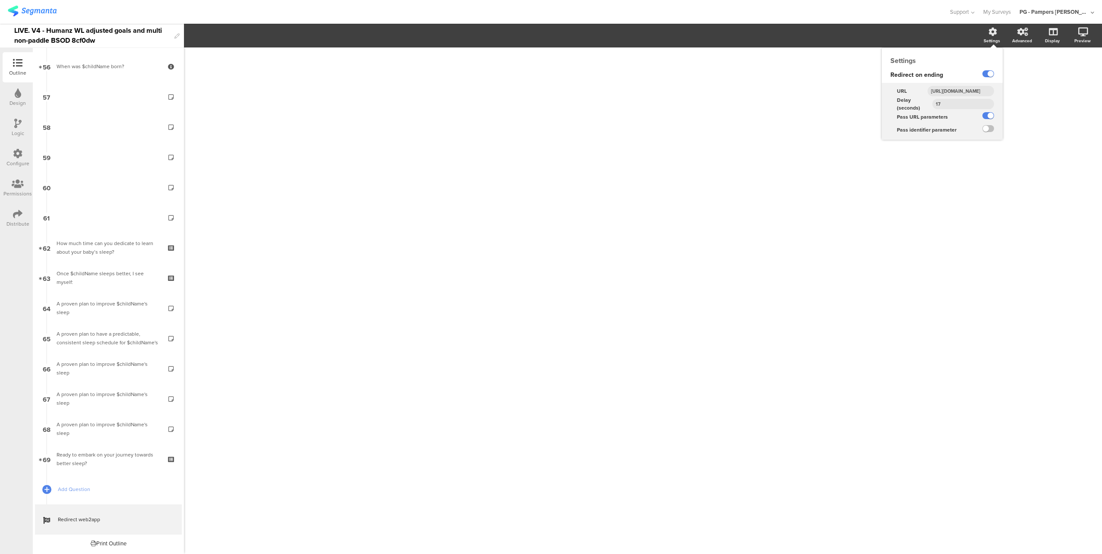
click at [958, 89] on input "https://smartsleepcoach.com/finalize-account?sessionId=$sessionId&childName=$ch…" at bounding box center [960, 91] width 66 height 10
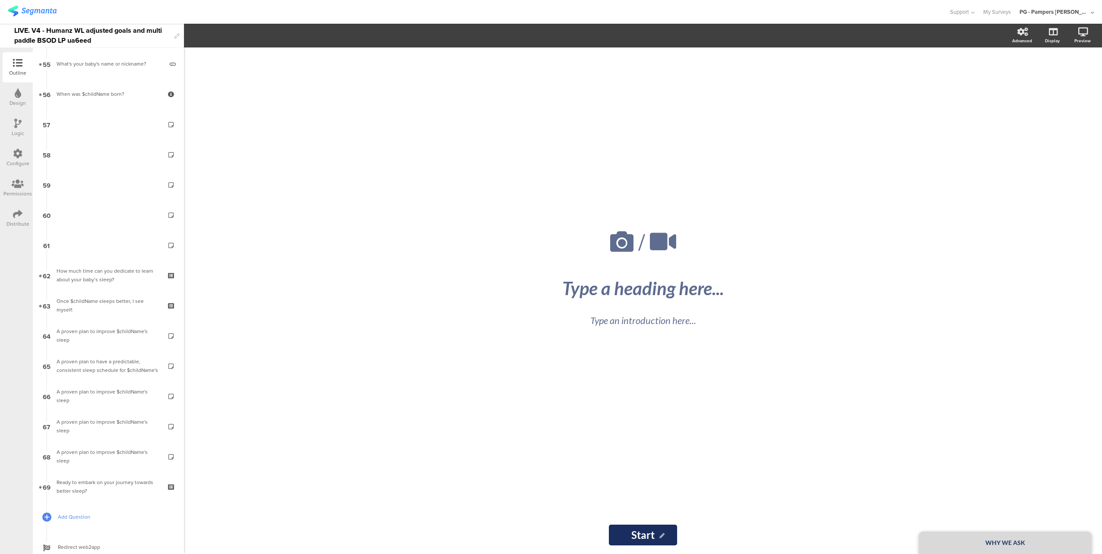
scroll to position [1663, 0]
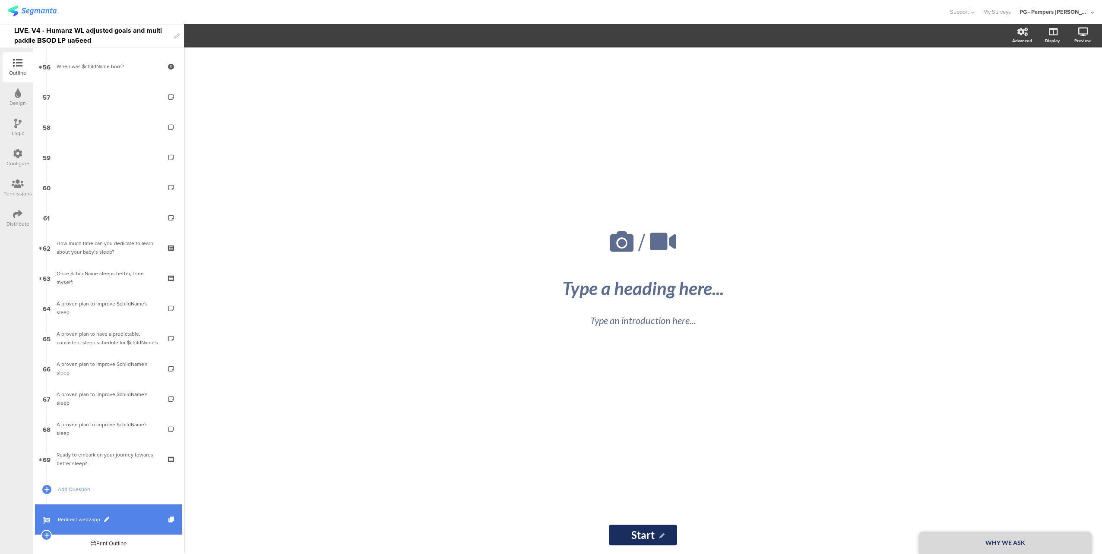
click at [126, 522] on span "Redirect web2app" at bounding box center [113, 519] width 111 height 9
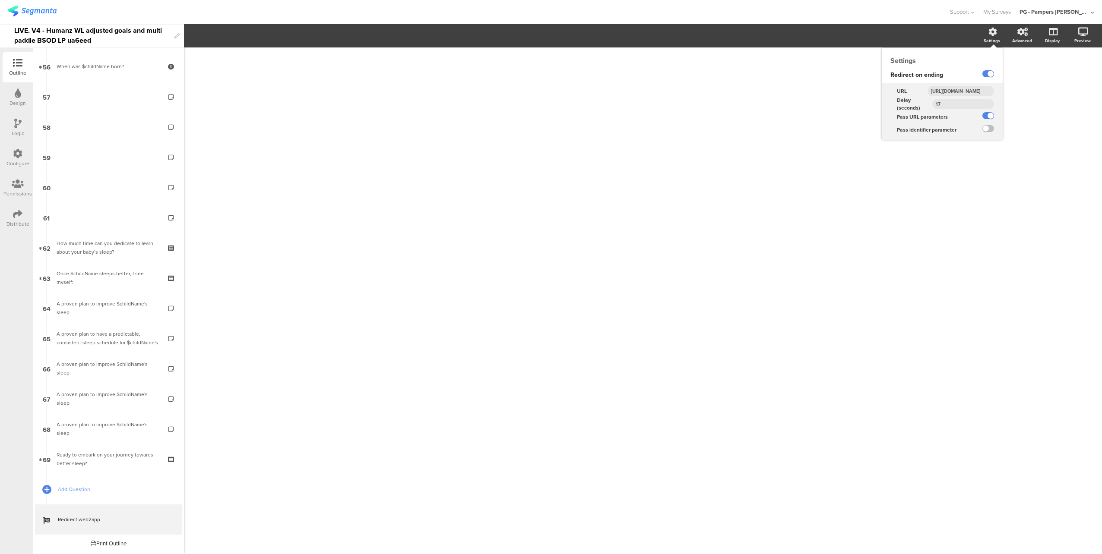
click at [967, 93] on input "[URL][DOMAIN_NAME]" at bounding box center [960, 91] width 66 height 10
click at [967, 93] on input "https://smartsleepcoach.com/finalize-account?sessionId=$sessionId&childName=$ch…" at bounding box center [960, 91] width 66 height 10
click at [947, 93] on input "https://smartsleepcoach.com/finalize-account?sessionId=$sessionId&childName=$ch…" at bounding box center [960, 91] width 66 height 10
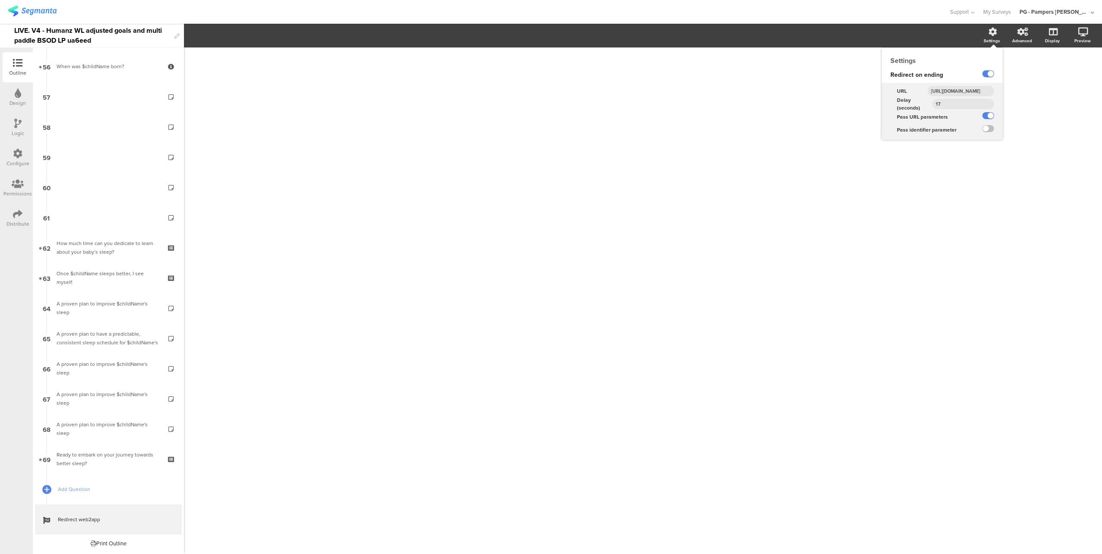
click at [947, 93] on input "https://smartsleepcoach.com/finalize-account?sessionId=$sessionId&childName=$ch…" at bounding box center [960, 91] width 66 height 10
click at [970, 92] on input "https://smartsleepcoach.com/finalize-account?sessionId=$sessionId&childName=$ch…" at bounding box center [960, 91] width 66 height 10
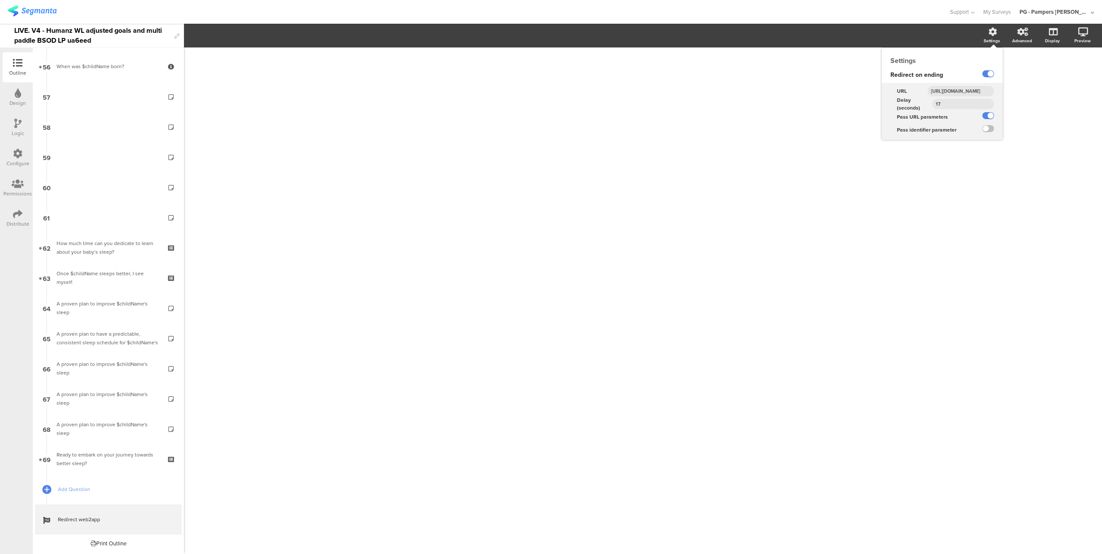
scroll to position [0, 435]
click at [970, 92] on input "https://smartsleepcoach.com/finalize-account?sessionId=$sessionId&childName=$ch…" at bounding box center [960, 91] width 66 height 10
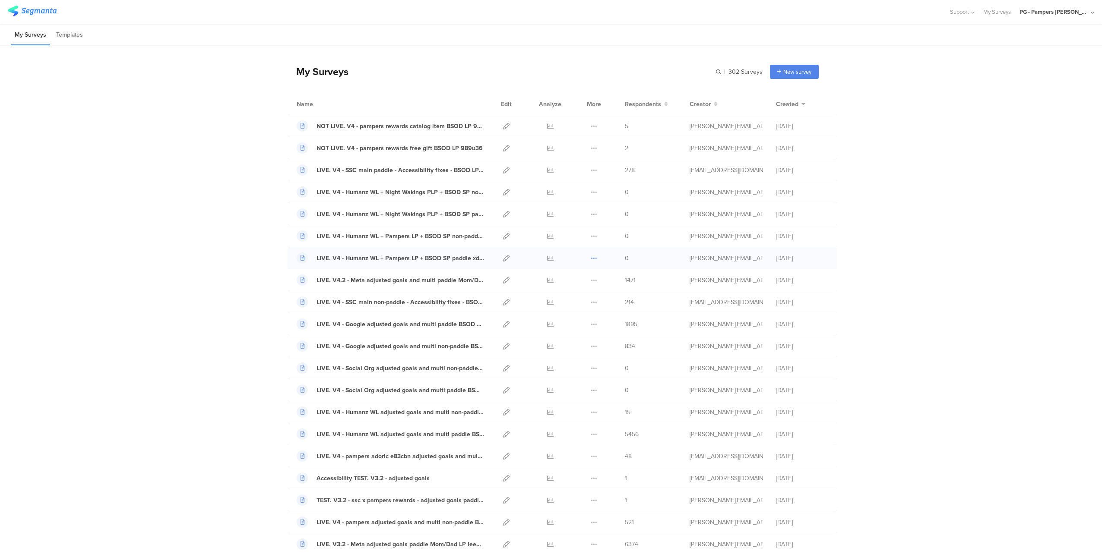
click at [592, 257] on icon at bounding box center [594, 258] width 6 height 6
click at [577, 277] on button "Duplicate" at bounding box center [576, 280] width 47 height 16
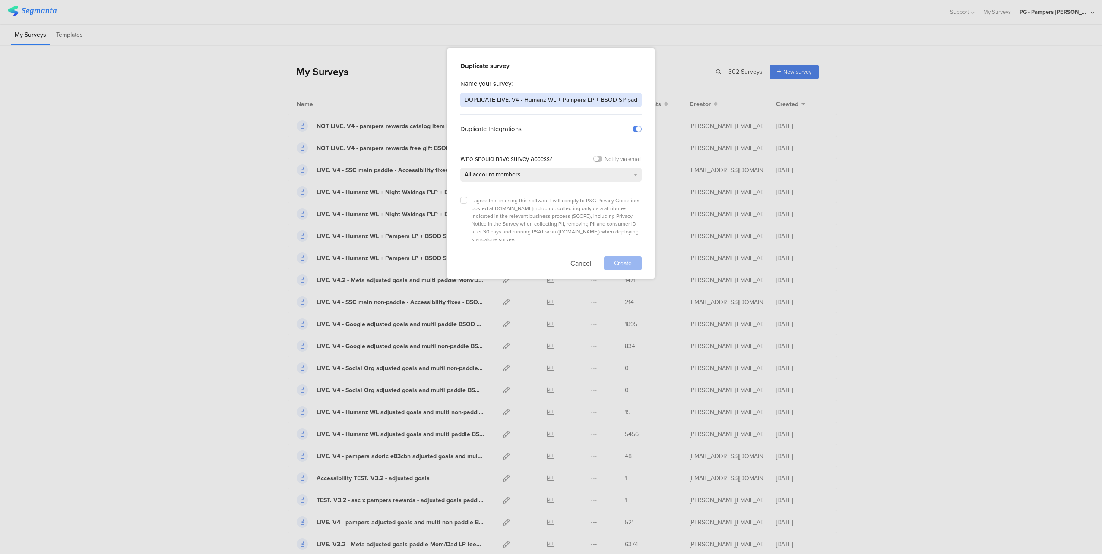
click at [485, 99] on input "DUPLICATE LIVE. V4 - Humanz WL + Pampers LP + BSOD SP paddle xd514b" at bounding box center [550, 100] width 181 height 14
drag, startPoint x: 492, startPoint y: 100, endPoint x: 522, endPoint y: 100, distance: 30.7
click at [522, 100] on input "LIVE. V4 - Humanz WL + Pampers LP + BSOD SP paddle xd514b" at bounding box center [550, 100] width 181 height 14
click at [619, 96] on input "LIVE. V4 - Meta YH + Pampers LP + BSOD SP paddle xd514b" at bounding box center [550, 100] width 181 height 14
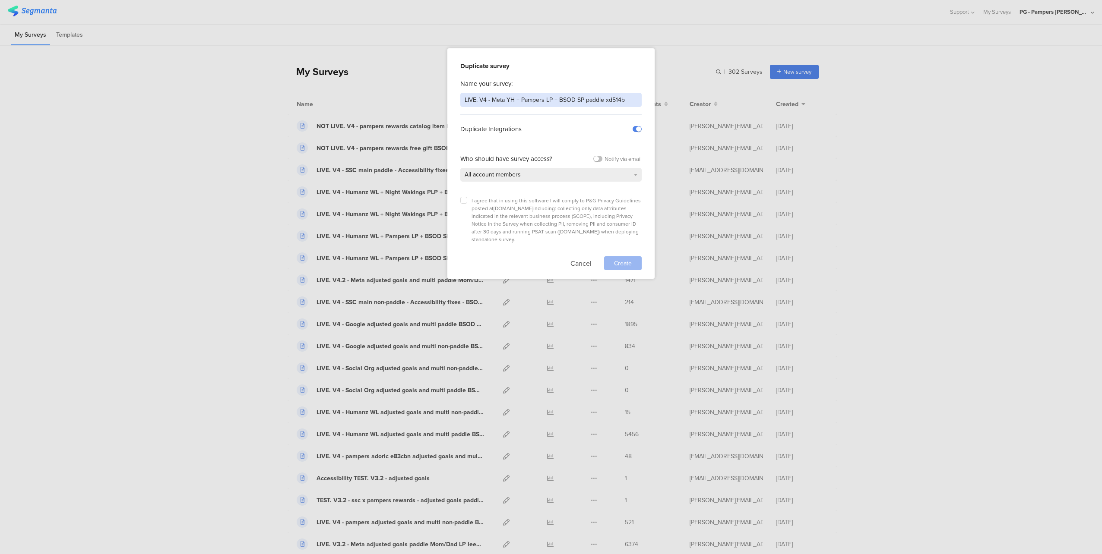
click at [619, 96] on input "LIVE. V4 - Meta YH + Pampers LP + BSOD SP paddle xd514b" at bounding box center [550, 100] width 181 height 14
type input "LIVE. V4 - Meta YH + Pampers LP + BSOD SP paddle"
click at [465, 197] on label at bounding box center [463, 200] width 7 height 7
click at [0, 0] on input "checkbox" at bounding box center [0, 0] width 0 height 0
click at [617, 259] on span "Create" at bounding box center [623, 263] width 18 height 9
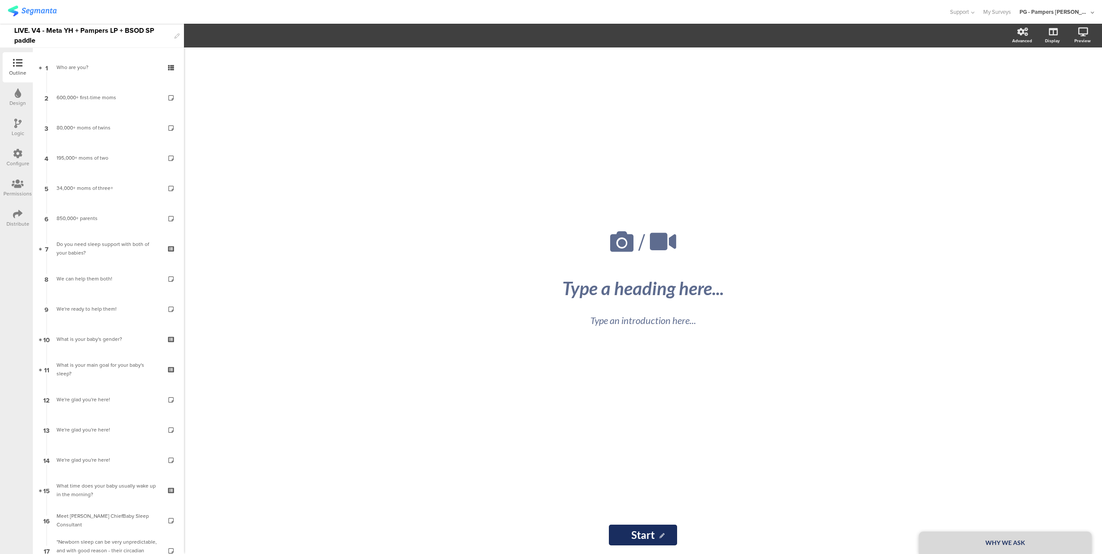
click at [285, 213] on div "/ WHY WE ASK Type a heading here... Type an introduction here... Start Start" at bounding box center [643, 300] width 918 height 507
click at [108, 40] on div "LIVE. V4 - Meta YH + Pampers LP + BSOD SP paddle" at bounding box center [92, 36] width 156 height 24
click at [137, 15] on div at bounding box center [474, 12] width 933 height 14
click at [40, 8] on img at bounding box center [32, 11] width 49 height 11
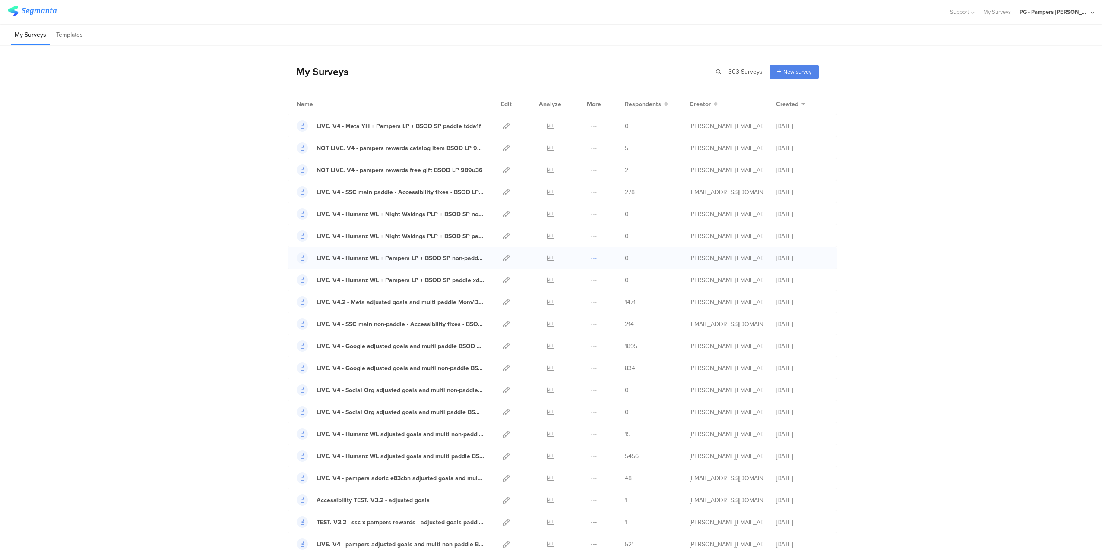
click at [591, 258] on icon at bounding box center [594, 258] width 6 height 6
click at [572, 281] on button "Duplicate" at bounding box center [576, 280] width 47 height 16
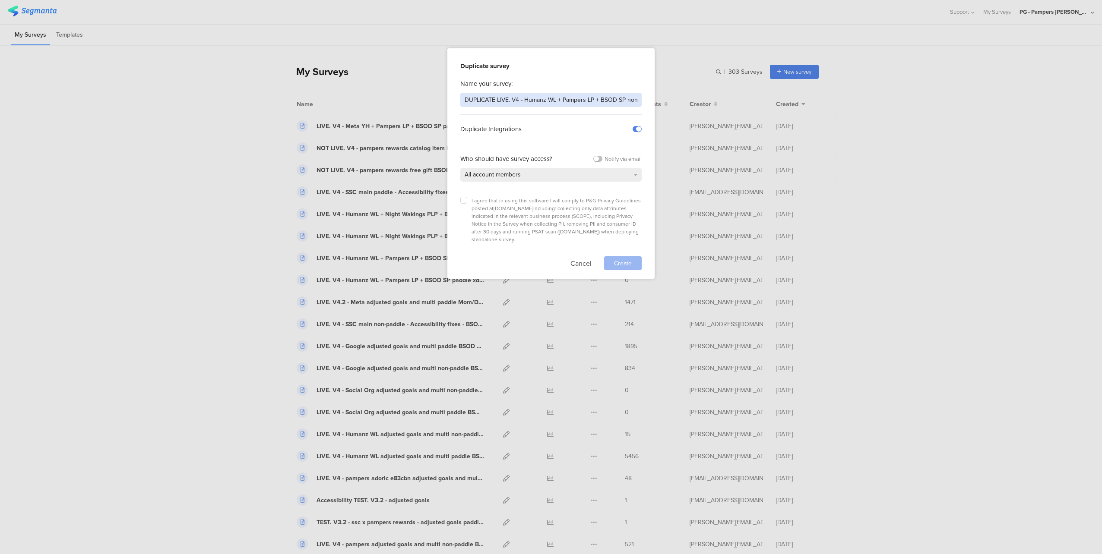
click at [512, 99] on input "DUPLICATE LIVE. V4 - Humanz WL + Pampers LP + BSOD SP non-paddle 2cc66f" at bounding box center [550, 100] width 181 height 14
drag, startPoint x: 496, startPoint y: 101, endPoint x: 448, endPoint y: 98, distance: 48.0
click at [448, 98] on div "Duplicate survey Name your survey: DUPLICATE LIVE. V4 - Humanz WL + Pampers LP …" at bounding box center [550, 163] width 207 height 231
click at [468, 99] on input "LIVE. V4 - Humanz WL + Pampers LP + BSOD SP non-paddle 2cc66f" at bounding box center [550, 100] width 181 height 14
click at [465, 98] on input "LIVE. V4 - Humanz WL + Pampers LP + BSOD SP non-paddle 2cc66f" at bounding box center [550, 100] width 181 height 14
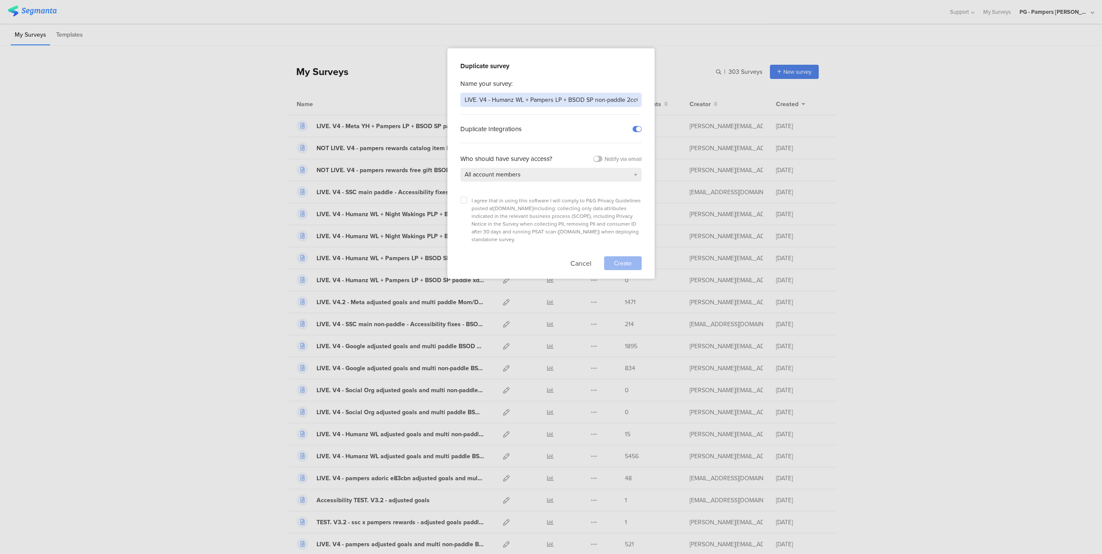
click at [467, 99] on input "LIVE. V4 - Humanz WL + Pampers LP + BSOD SP non-paddle 2cc66f" at bounding box center [550, 100] width 181 height 14
drag, startPoint x: 523, startPoint y: 99, endPoint x: 493, endPoint y: 98, distance: 30.7
click at [493, 98] on input "LIVE. V4 - Humanz WL + Pampers LP + BSOD SP non-paddle 2cc66f" at bounding box center [550, 100] width 181 height 14
click at [626, 98] on input "LIVE. V4 - Meta YH + Pampers LP + BSOD SP non-paddle 2cc66f" at bounding box center [550, 100] width 181 height 14
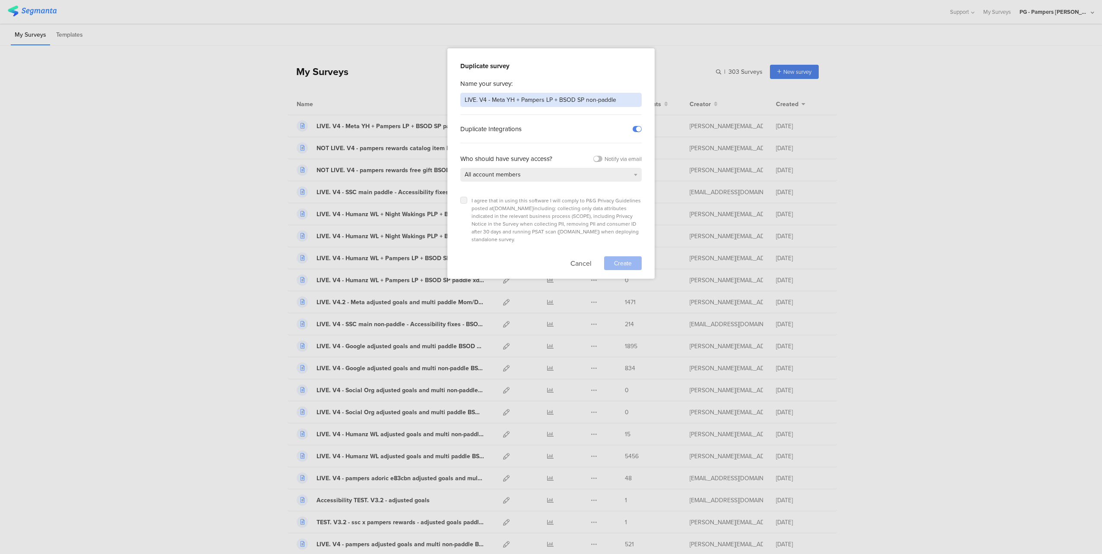
type input "LIVE. V4 - Meta YH + Pampers LP + BSOD SP non-paddle"
click at [465, 199] on icon at bounding box center [463, 200] width 3 height 3
click at [0, 0] on input "checkbox" at bounding box center [0, 0] width 0 height 0
click at [614, 259] on span "Create" at bounding box center [623, 263] width 18 height 9
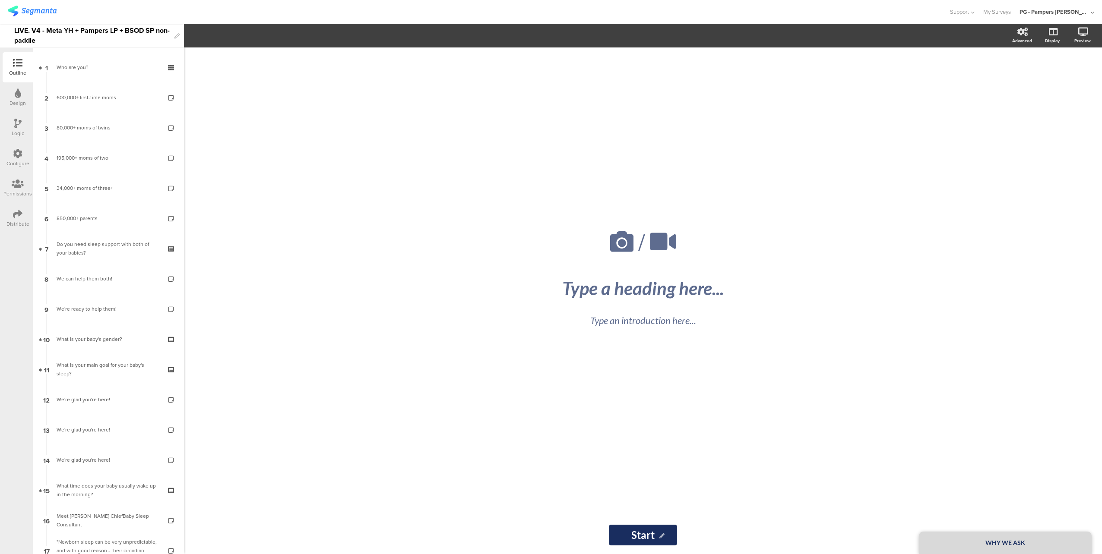
click at [288, 236] on div "/ WHY WE ASK Type a heading here... Type an introduction here... Start Start" at bounding box center [643, 300] width 918 height 507
click at [103, 40] on div "LIVE. V4 - Meta YH + Pampers LP + BSOD SP non-paddle" at bounding box center [92, 36] width 156 height 24
click at [84, 40] on div "LIVE. V4 - Meta YH + Pampers LP + BSOD SP non-paddle" at bounding box center [92, 36] width 156 height 24
click at [223, 14] on div at bounding box center [474, 12] width 933 height 14
click at [41, 12] on img at bounding box center [32, 11] width 49 height 11
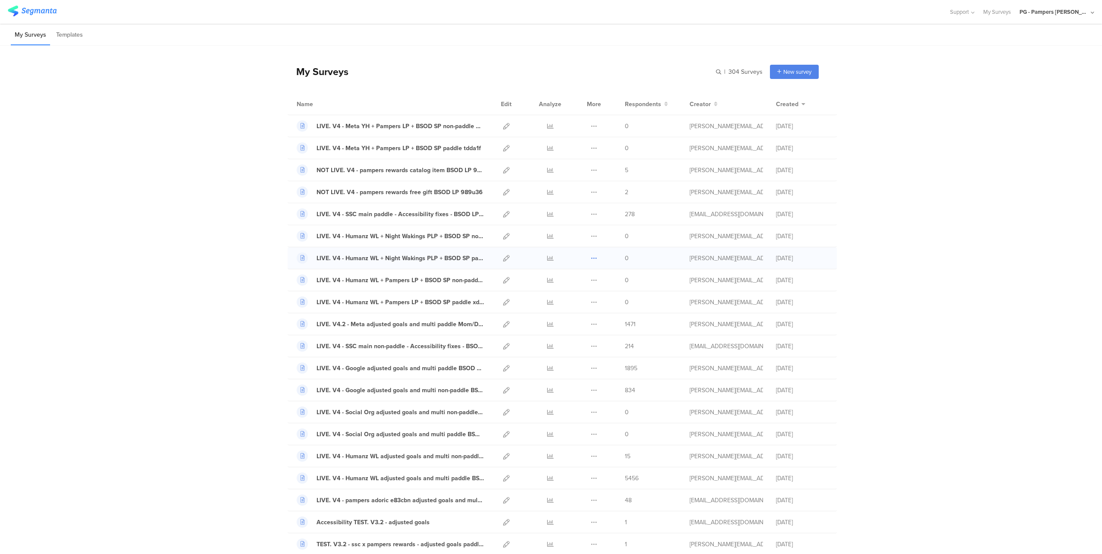
click at [591, 259] on icon at bounding box center [594, 258] width 6 height 6
click at [575, 278] on button "Duplicate" at bounding box center [576, 280] width 47 height 16
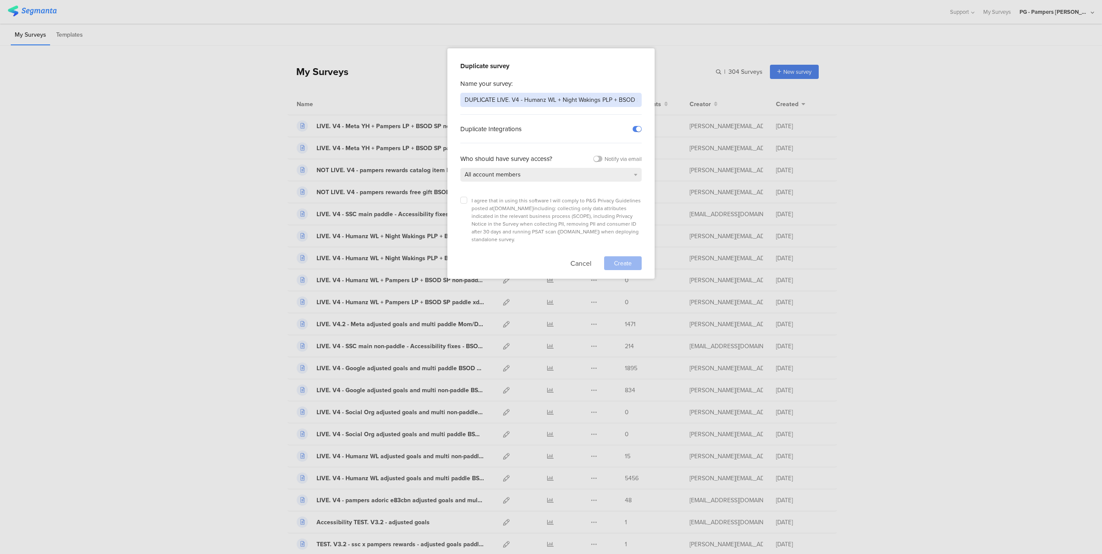
click at [478, 98] on input "DUPLICATE LIVE. V4 - Humanz WL + Night Wakings PLP + BSOD SP paddle f50l5c" at bounding box center [550, 100] width 181 height 14
drag, startPoint x: 523, startPoint y: 98, endPoint x: 492, endPoint y: 98, distance: 30.7
click at [492, 98] on input "LIVE. V4 - Humanz WL + Night Wakings PLP + BSOD SP paddle f50l5c" at bounding box center [550, 100] width 181 height 14
click at [634, 103] on input "LIVE. V4 - Meta YH + Night Wakings PLP + BSOD SP paddle f50l5c" at bounding box center [550, 100] width 181 height 14
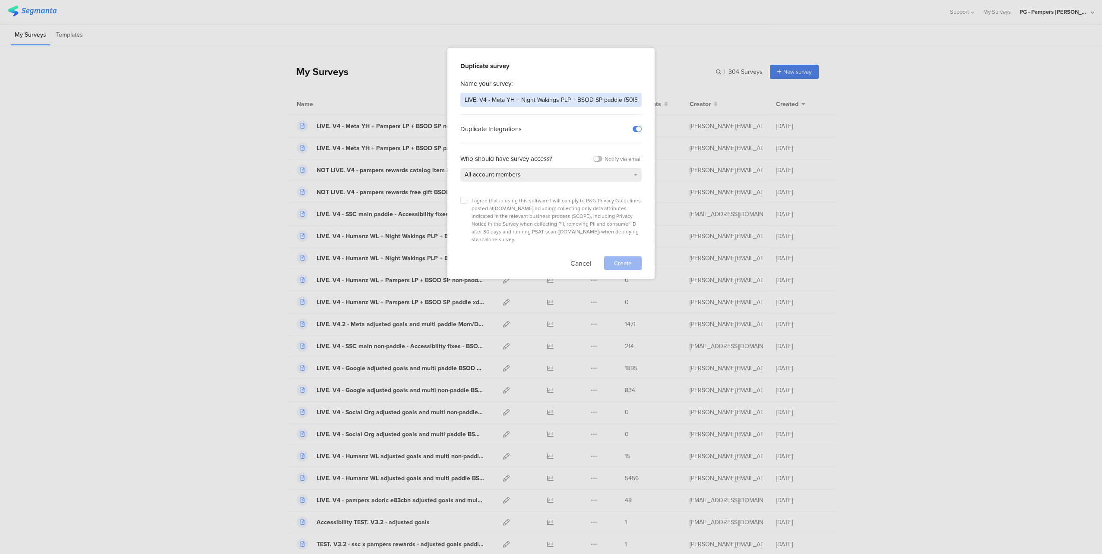
click at [634, 103] on input "LIVE. V4 - Meta YH + Night Wakings PLP + BSOD SP paddle f50l5c" at bounding box center [550, 100] width 181 height 14
type input "LIVE. V4 - Meta YH + Night Wakings PLP + BSOD SP paddle"
click at [465, 199] on label at bounding box center [463, 200] width 7 height 7
click at [0, 0] on input "checkbox" at bounding box center [0, 0] width 0 height 0
click at [620, 259] on span "Create" at bounding box center [623, 263] width 18 height 9
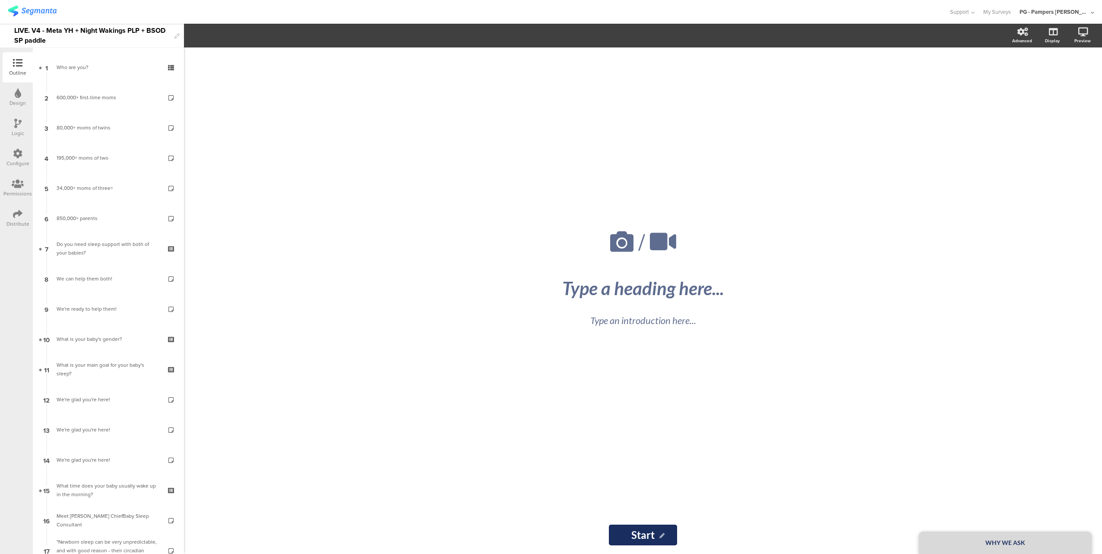
click at [248, 269] on div "/ WHY WE ASK Type a heading here... Type an introduction here... Start Start" at bounding box center [643, 300] width 918 height 507
click at [102, 41] on div "LIVE. V4 - Meta YH + Night Wakings PLP + BSOD SP paddle" at bounding box center [92, 36] width 156 height 24
click at [91, 41] on div "LIVE. V4 - Meta YH + Night Wakings PLP + BSOD SP paddle" at bounding box center [92, 36] width 156 height 24
click at [132, 18] on div at bounding box center [474, 12] width 933 height 14
click at [27, 13] on img at bounding box center [32, 11] width 49 height 11
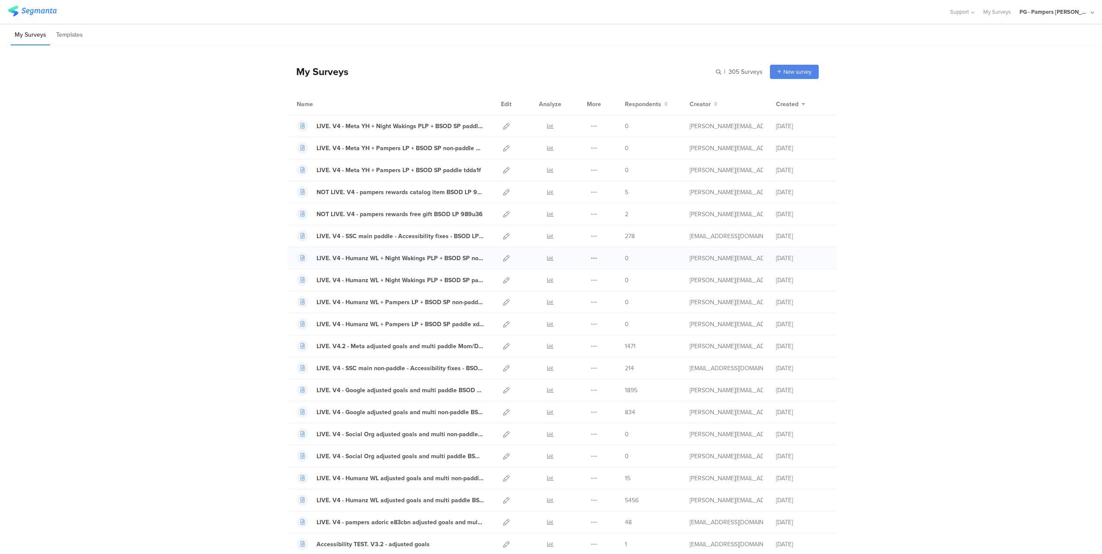
click at [591, 260] on icon at bounding box center [594, 258] width 6 height 6
click at [569, 279] on button "Duplicate" at bounding box center [576, 280] width 47 height 16
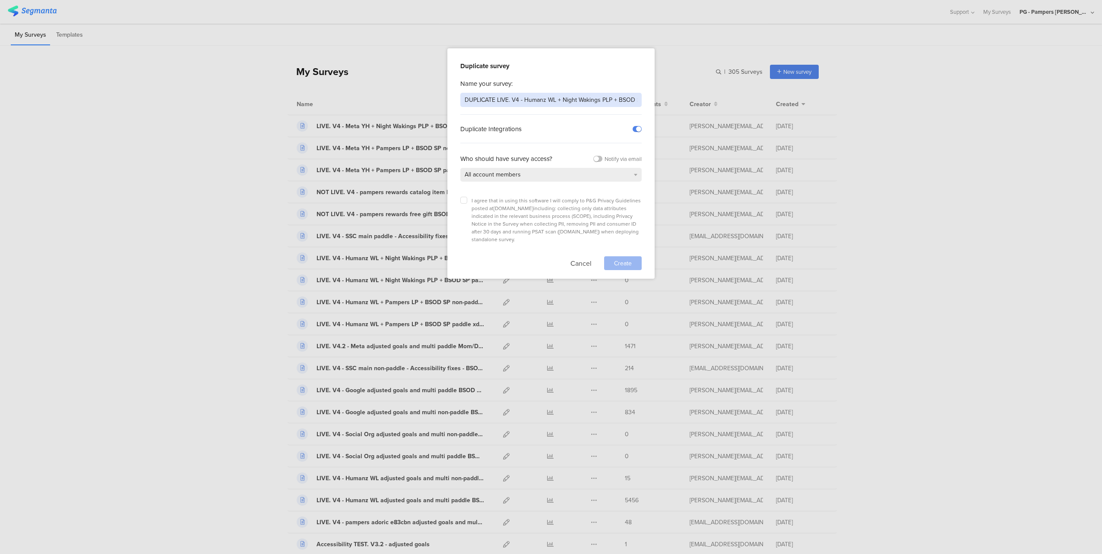
drag, startPoint x: 497, startPoint y: 99, endPoint x: 429, endPoint y: 96, distance: 68.3
click at [429, 96] on div "Duplicate survey Name your survey: DUPLICATE LIVE. V4 - Humanz WL + Night Wakin…" at bounding box center [551, 277] width 1102 height 554
drag, startPoint x: 521, startPoint y: 99, endPoint x: 493, endPoint y: 100, distance: 28.9
click at [493, 100] on input "LIVE. V4 - Humanz WL + Night Wakings PLP + BSOD SP non-paddle y9979c" at bounding box center [550, 100] width 181 height 14
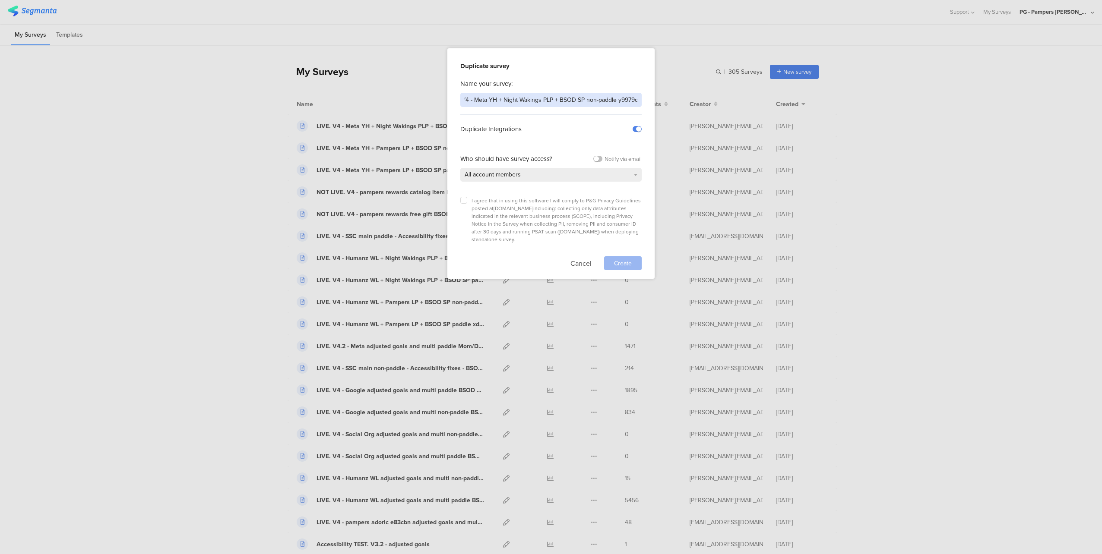
drag, startPoint x: 608, startPoint y: 100, endPoint x: 682, endPoint y: 99, distance: 74.3
click at [682, 99] on div "Duplicate survey Name your survey: LIVE. V4 - Meta YH + Night Wakings PLP + BSO…" at bounding box center [551, 277] width 1102 height 554
click at [631, 99] on input "LIVE. V4 - Meta YH + Night Wakings PLP + BSOD SP non-paddle y9979c" at bounding box center [550, 100] width 181 height 14
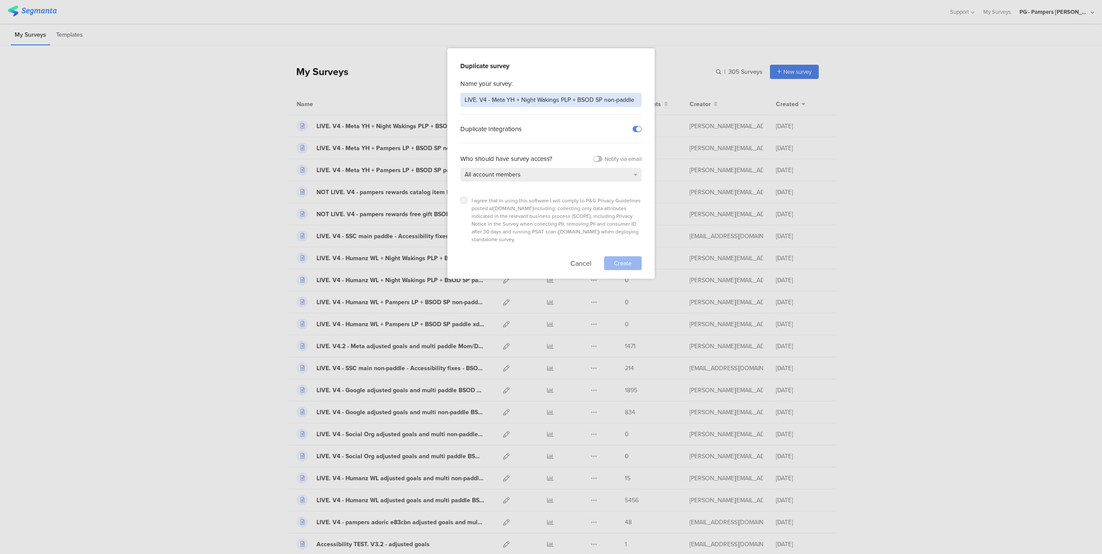
type input "LIVE. V4 - Meta YH + Night Wakings PLP + BSOD SP non-paddle"
click at [463, 197] on label at bounding box center [463, 200] width 7 height 7
click at [0, 0] on input "checkbox" at bounding box center [0, 0] width 0 height 0
click at [617, 259] on span "Create" at bounding box center [623, 263] width 18 height 9
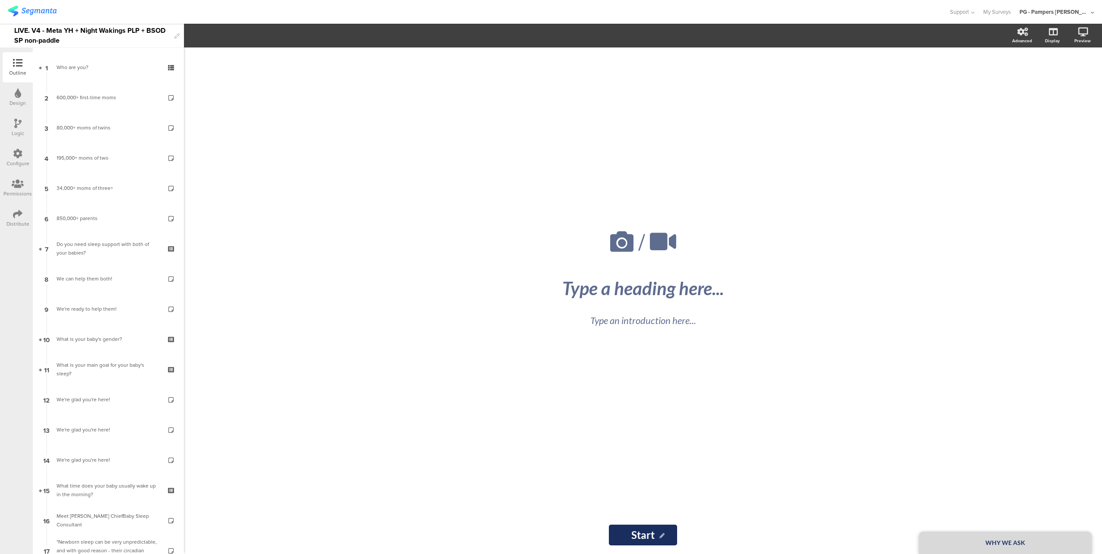
click at [279, 276] on div "/ WHY WE ASK Type a heading here... Type an introduction here... Start Start" at bounding box center [643, 300] width 918 height 507
click at [114, 42] on div "LIVE. V4 - Meta YH + Night Wakings PLP + BSOD SP non-paddle" at bounding box center [92, 36] width 156 height 24
click at [76, 38] on div "LIVE. V4 - Meta YH + Night Wakings PLP + BSOD SP non-paddle" at bounding box center [92, 36] width 156 height 24
click at [115, 15] on div at bounding box center [474, 12] width 933 height 14
click at [46, 10] on img at bounding box center [32, 11] width 49 height 11
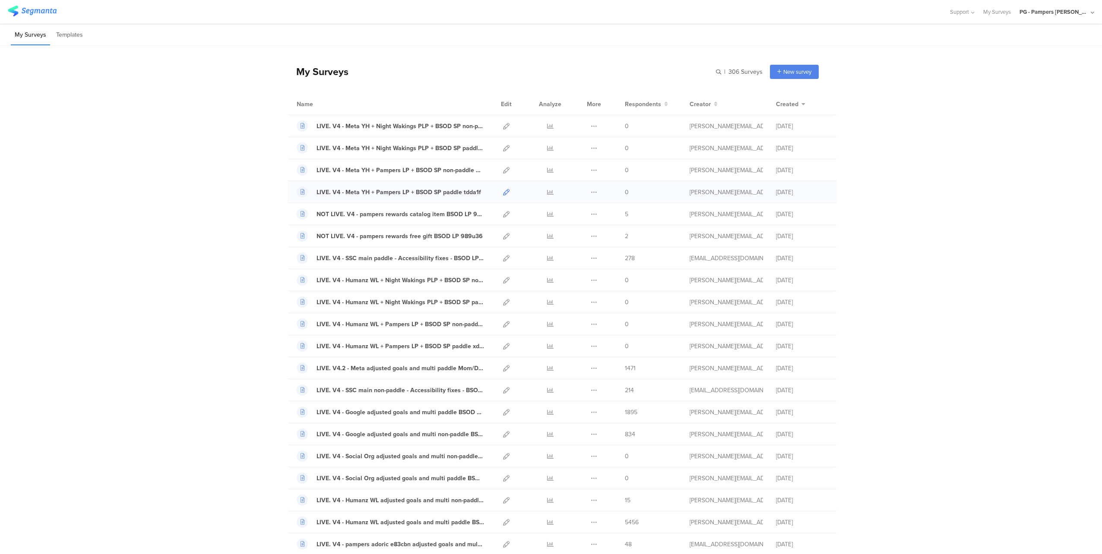
click at [503, 193] on icon at bounding box center [506, 192] width 6 height 6
click at [503, 171] on icon at bounding box center [506, 170] width 6 height 6
click at [503, 150] on icon at bounding box center [506, 148] width 6 height 6
click at [503, 125] on icon at bounding box center [506, 126] width 6 height 6
